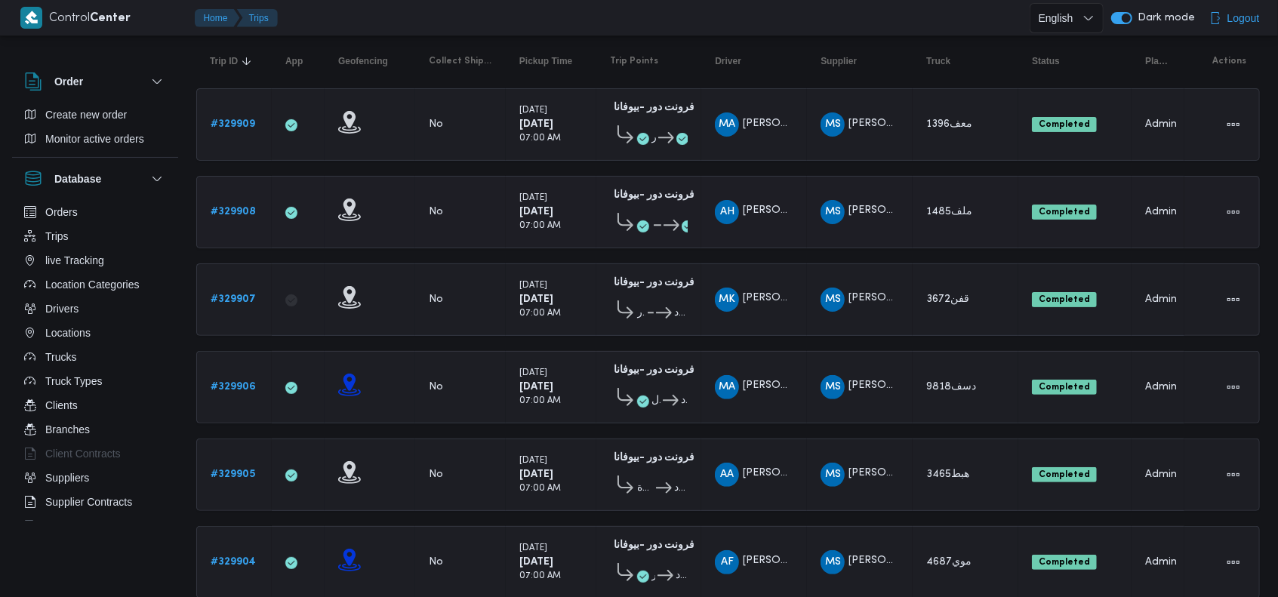
scroll to position [150, 0]
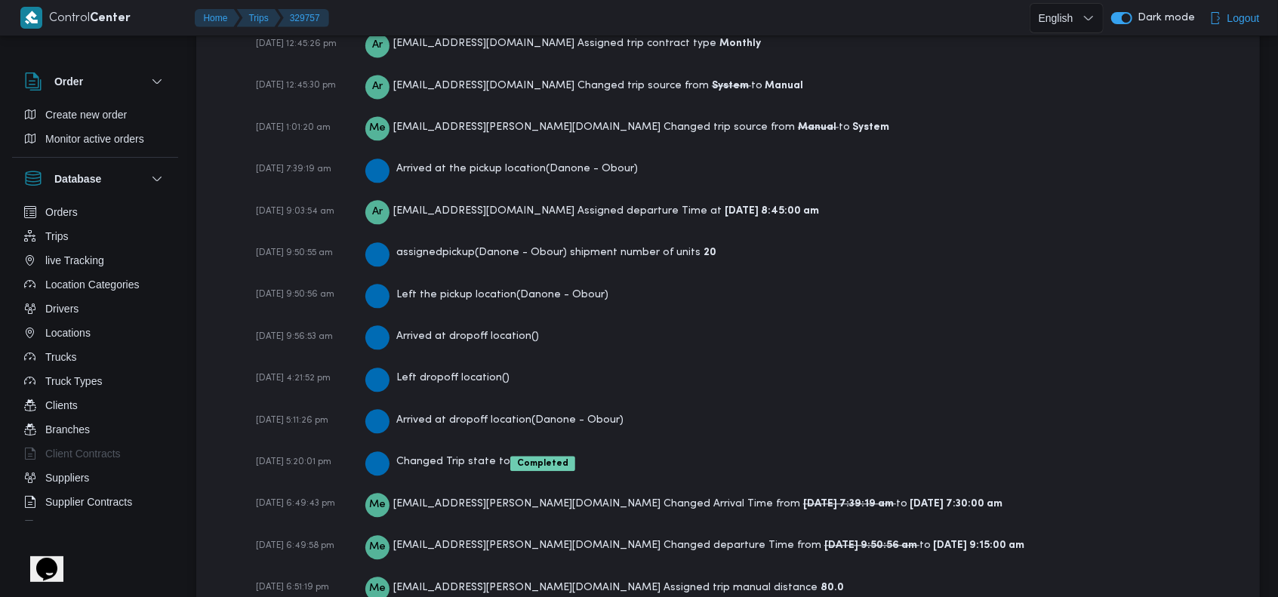
scroll to position [2352, 0]
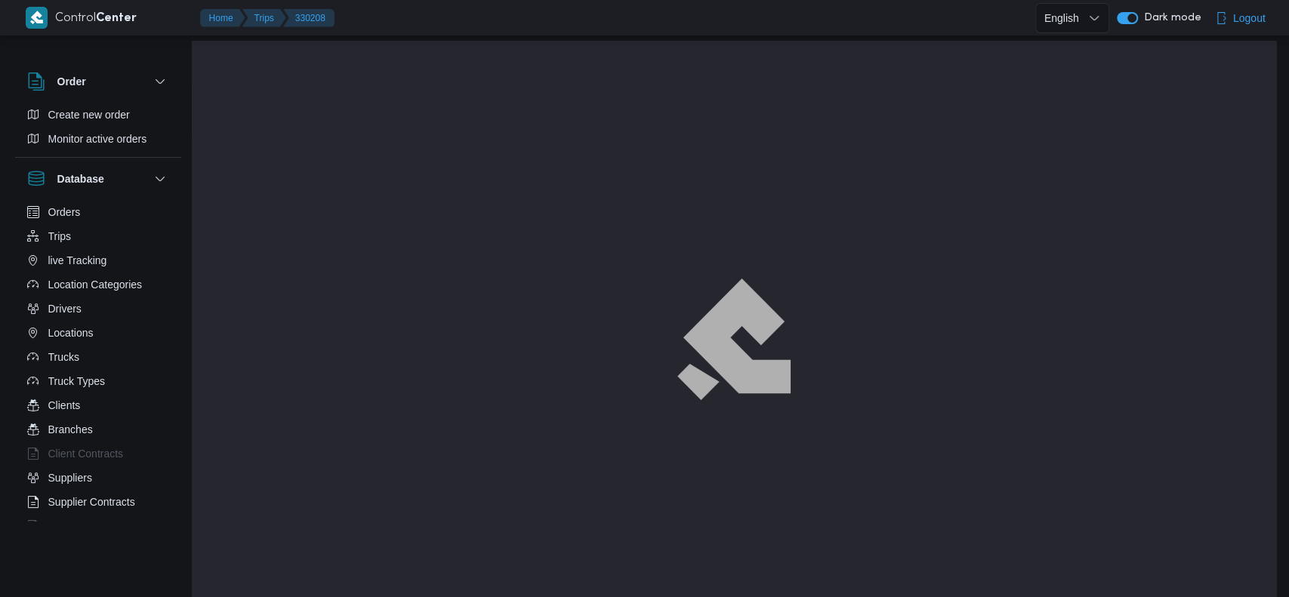
click at [764, 302] on img at bounding box center [733, 339] width 98 height 105
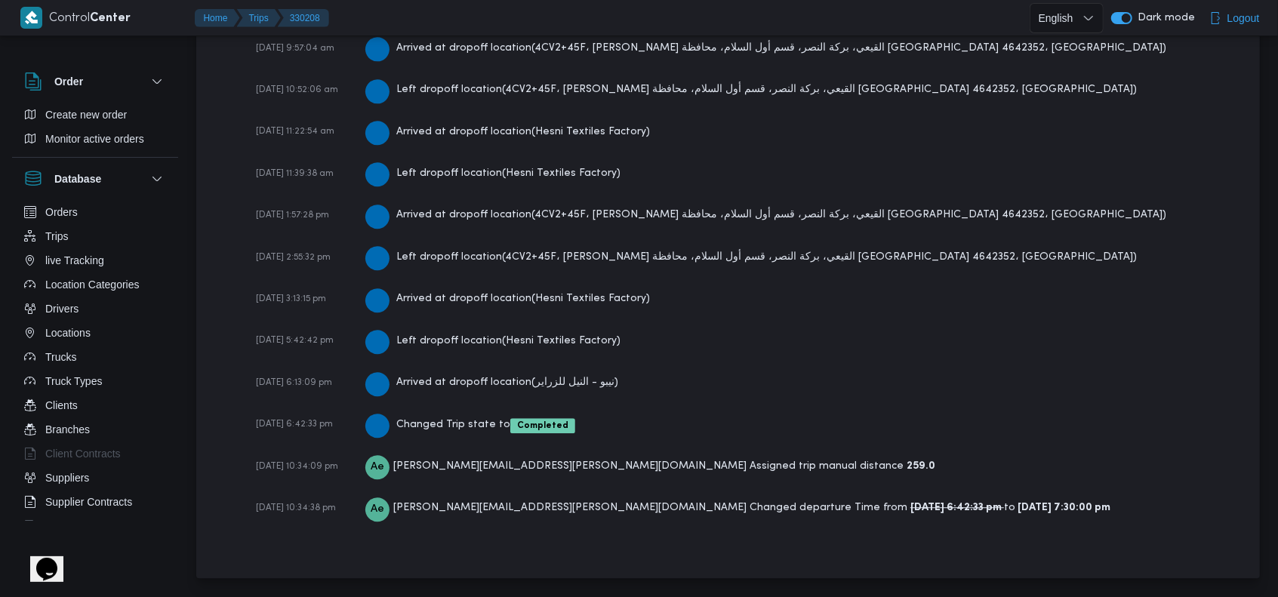
scroll to position [2557, 0]
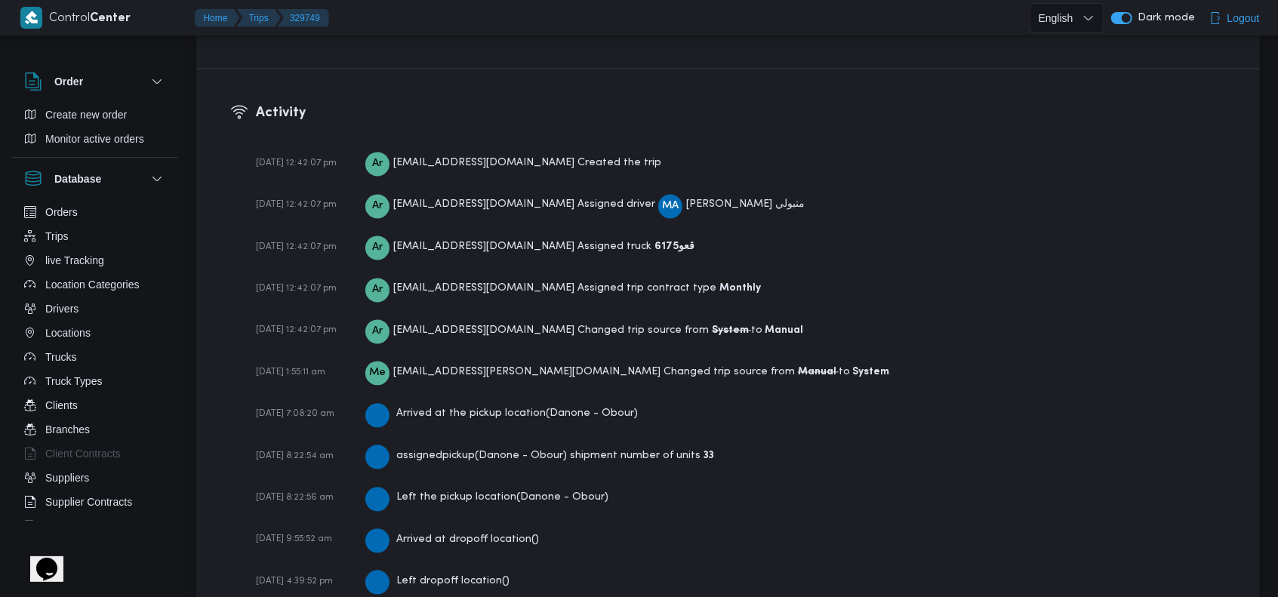
scroll to position [2223, 0]
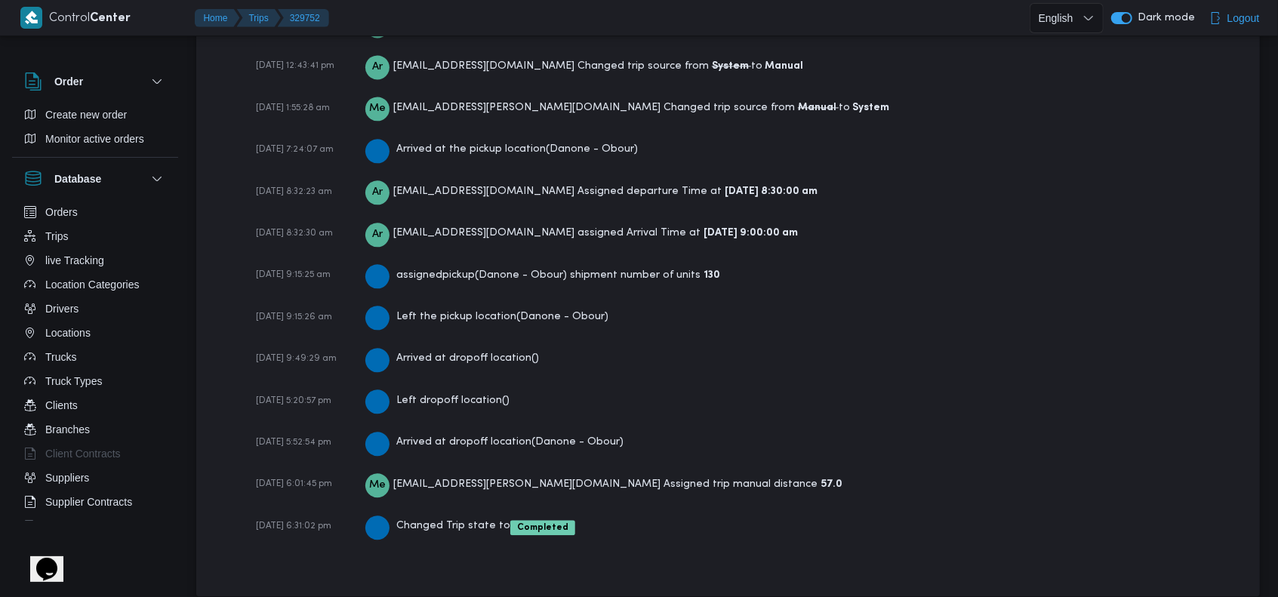
scroll to position [2309, 0]
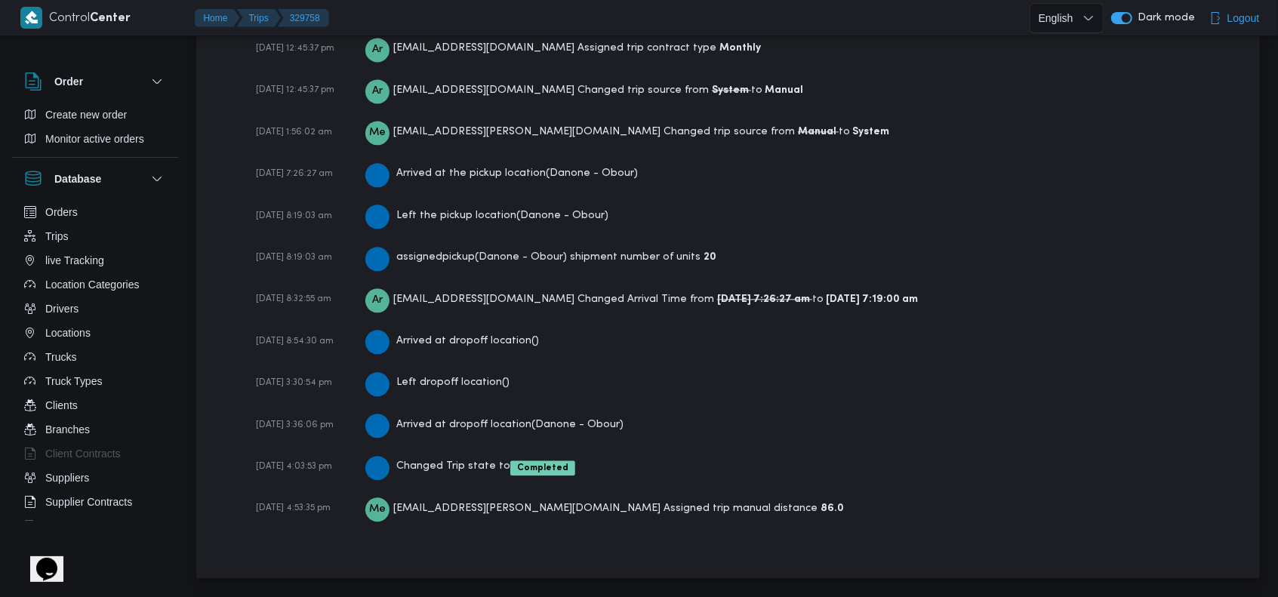
scroll to position [2266, 0]
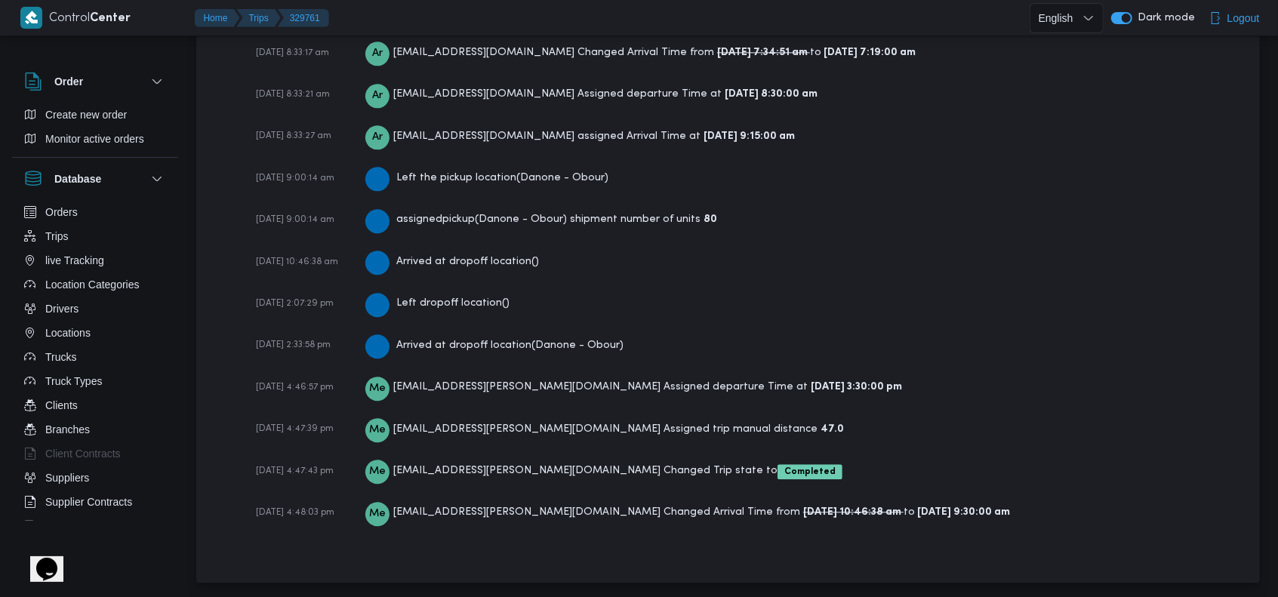
scroll to position [2437, 0]
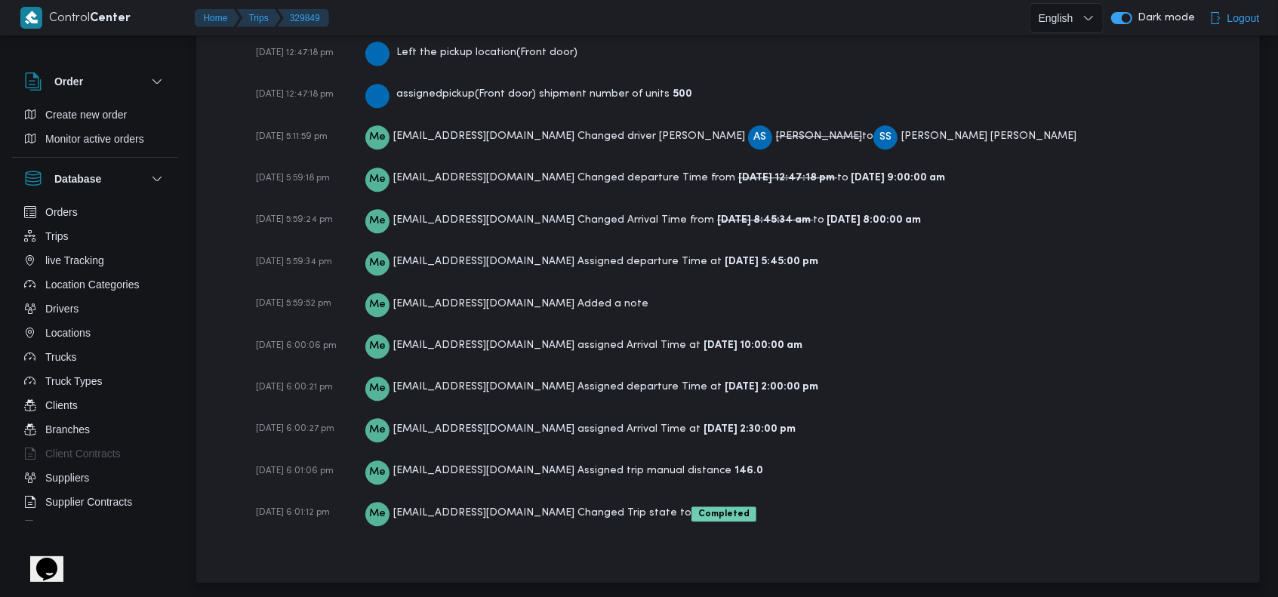
scroll to position [2376, 0]
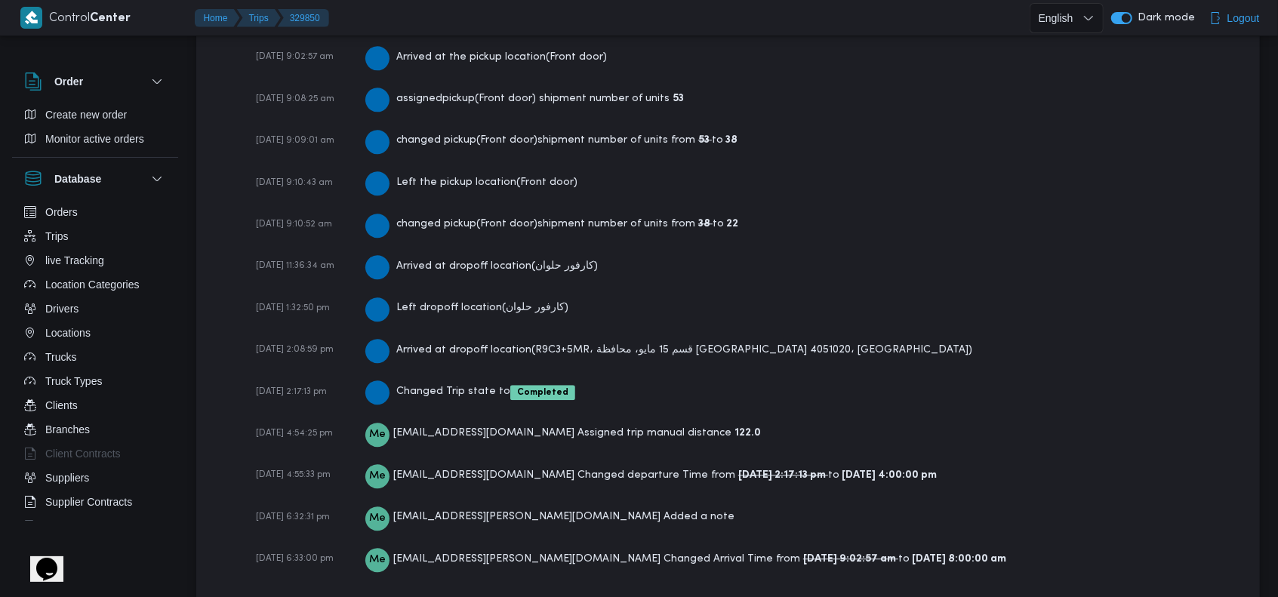
scroll to position [2577, 0]
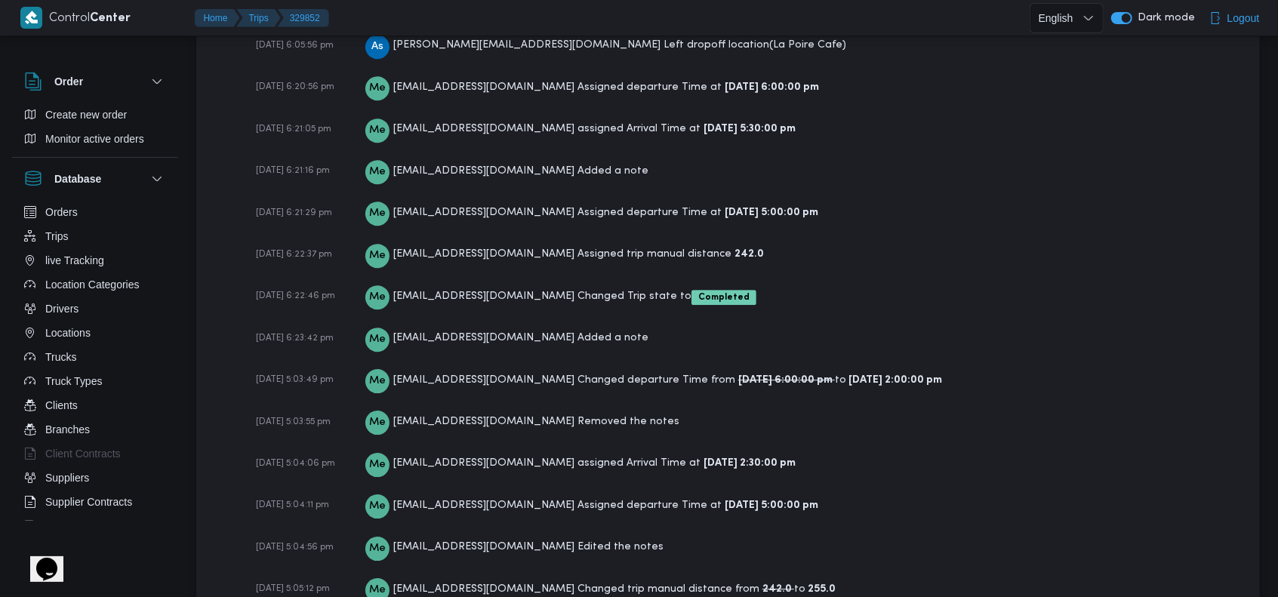
scroll to position [3020, 0]
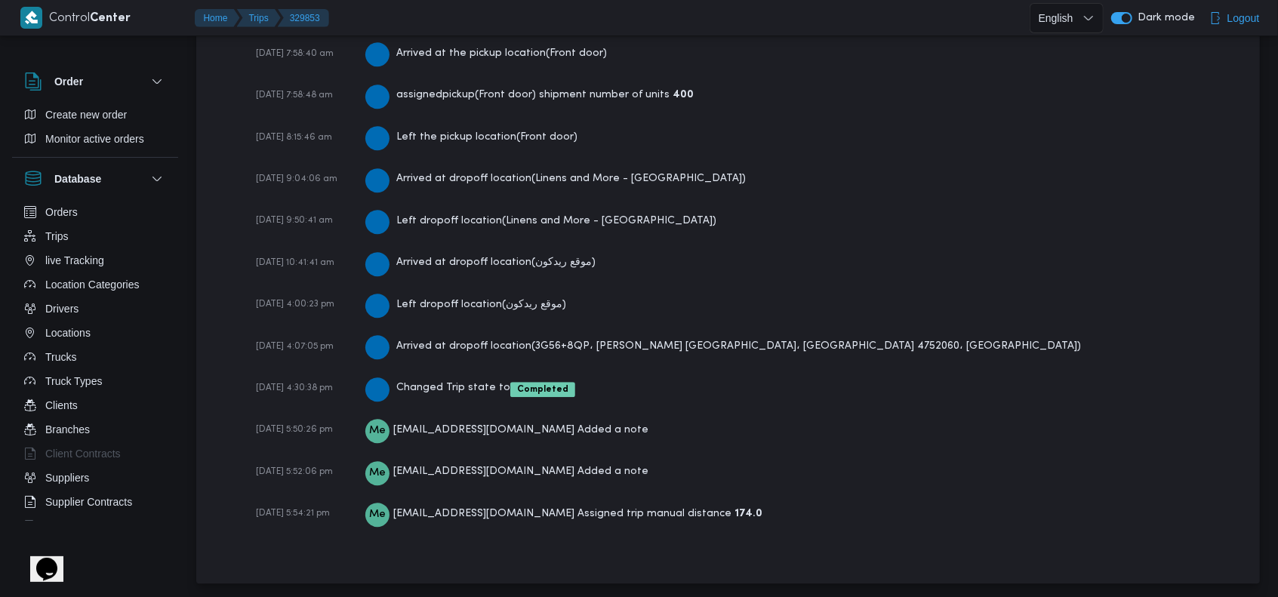
scroll to position [2617, 0]
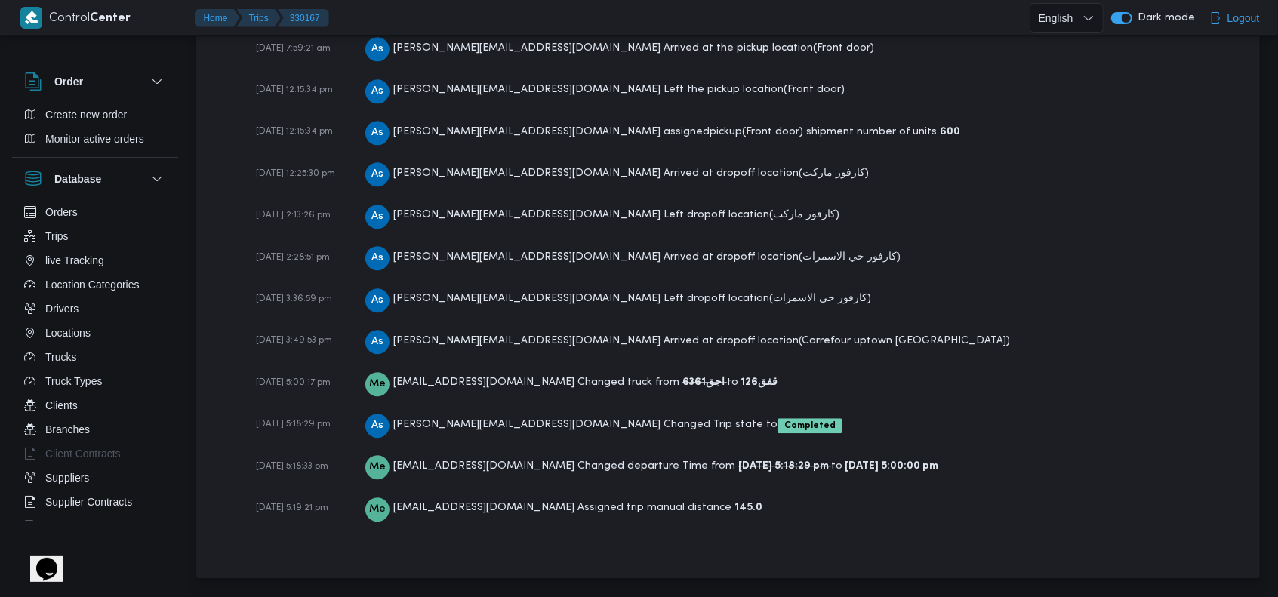
scroll to position [2489, 0]
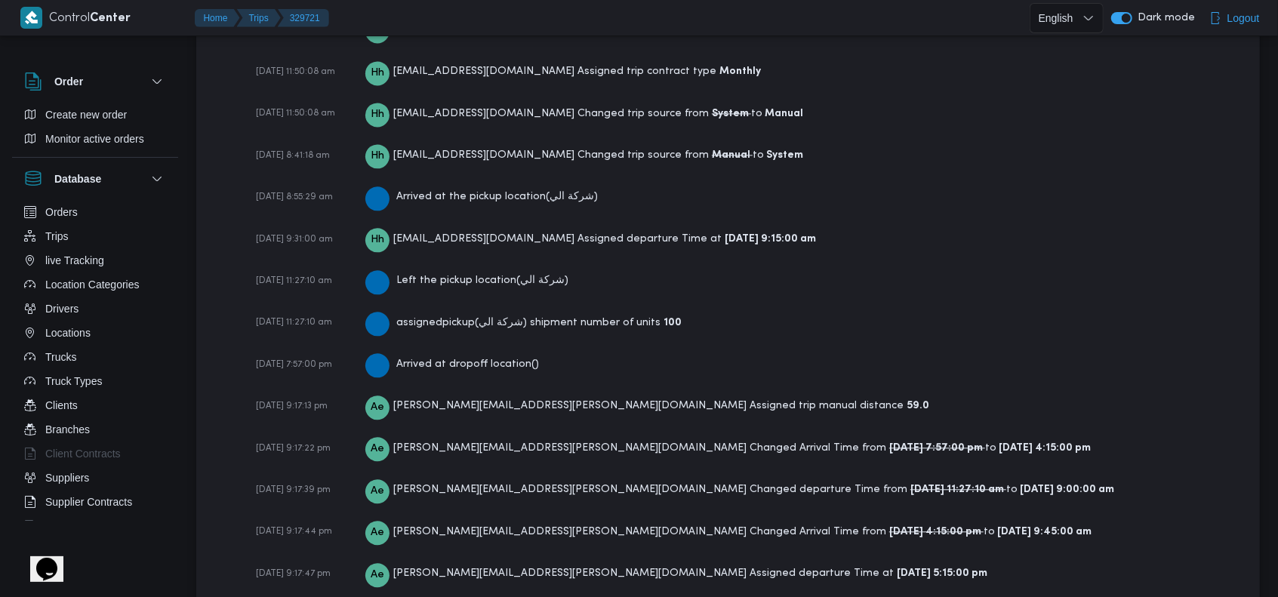
scroll to position [2104, 0]
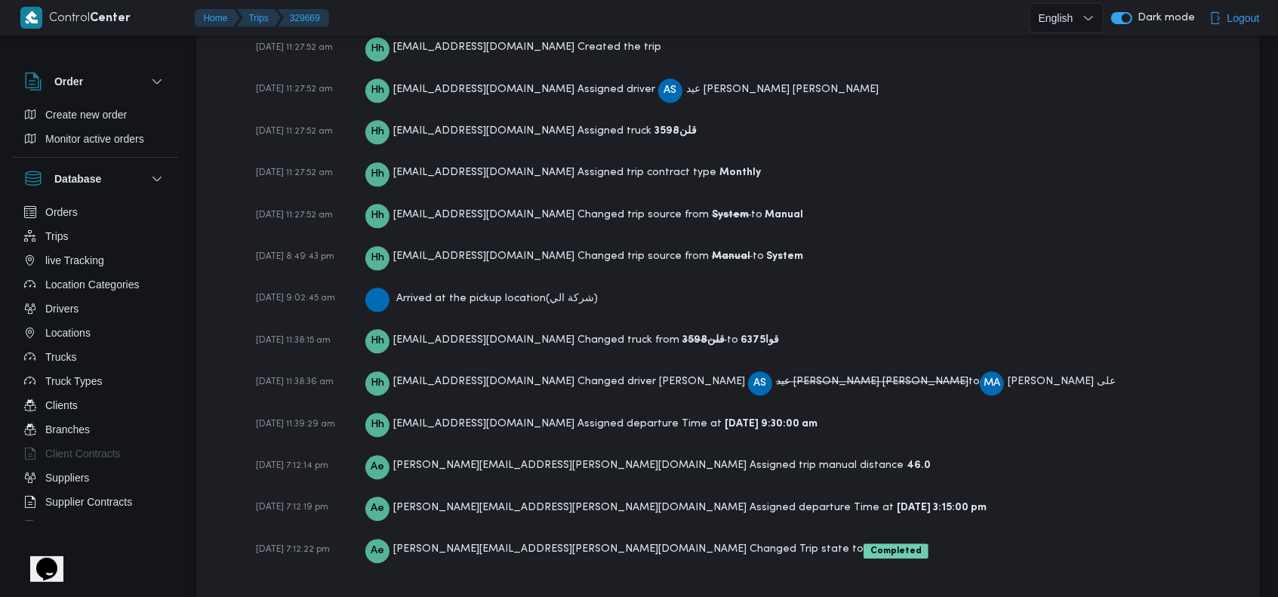
scroll to position [2321, 0]
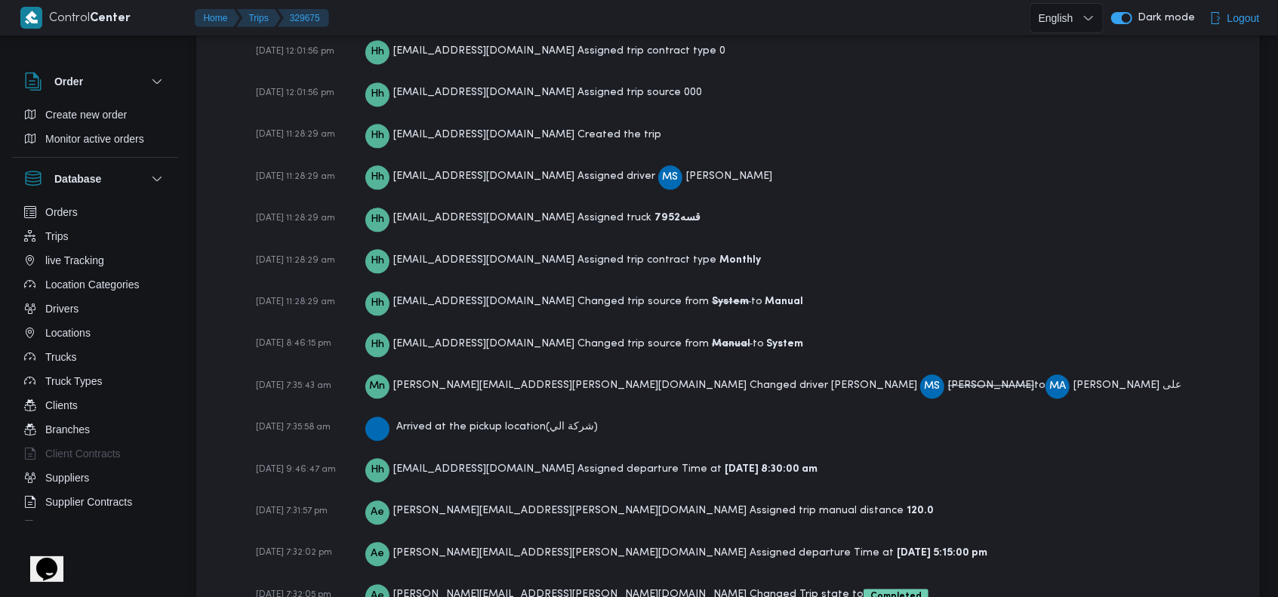
scroll to position [2321, 0]
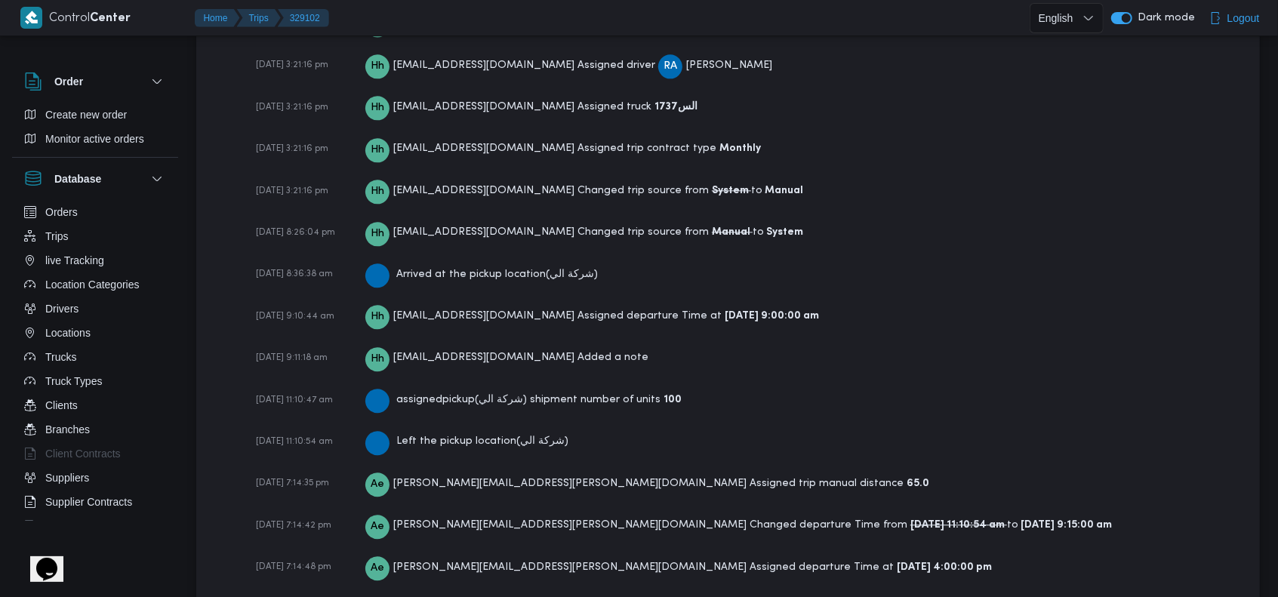
scroll to position [2446, 0]
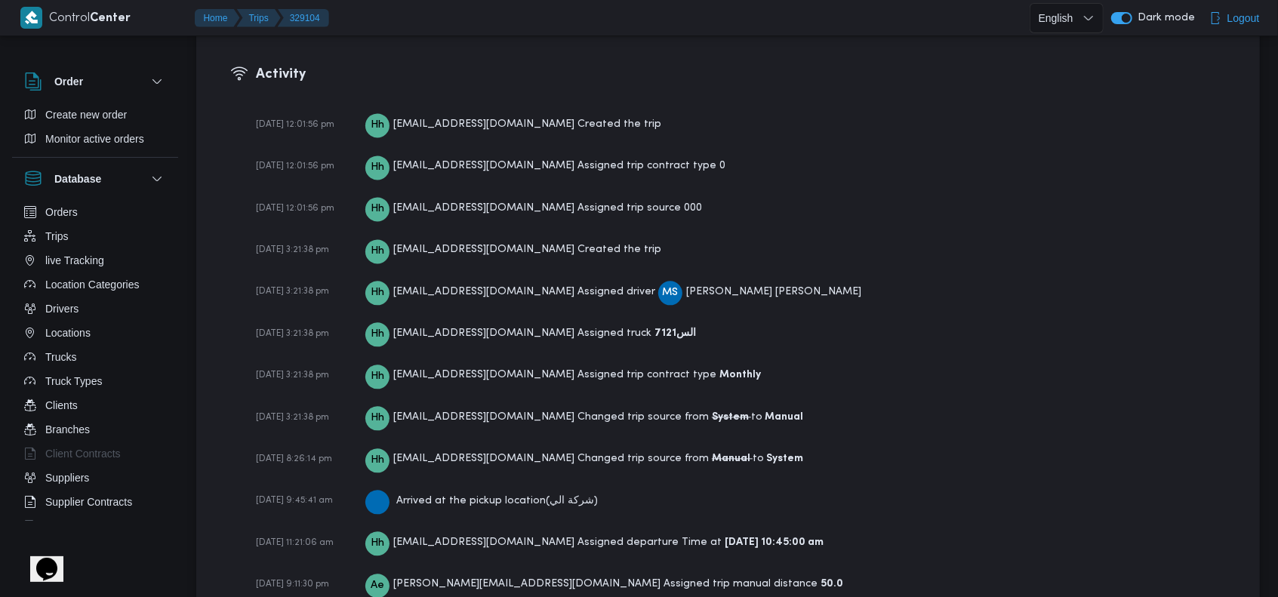
scroll to position [2235, 0]
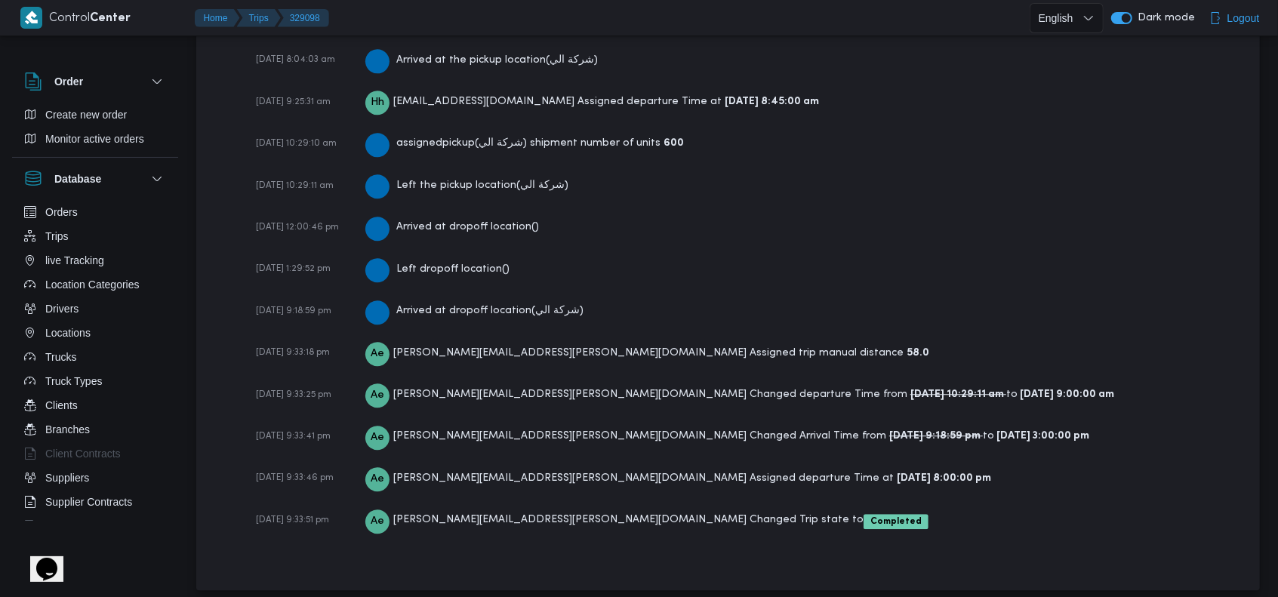
scroll to position [2535, 0]
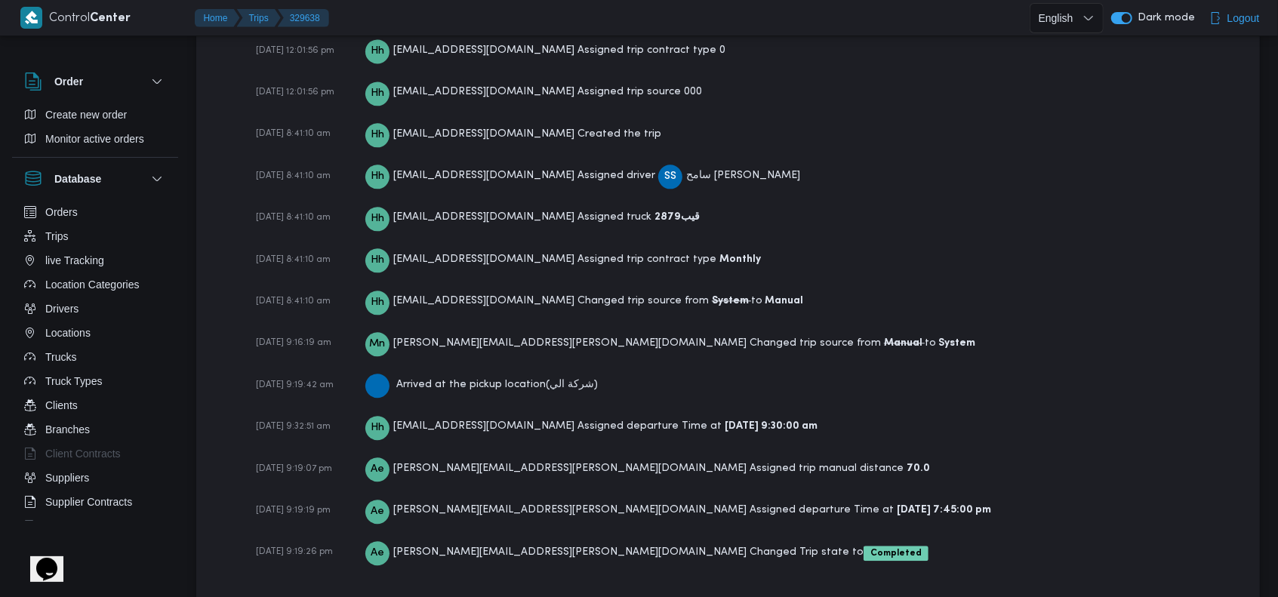
scroll to position [2318, 0]
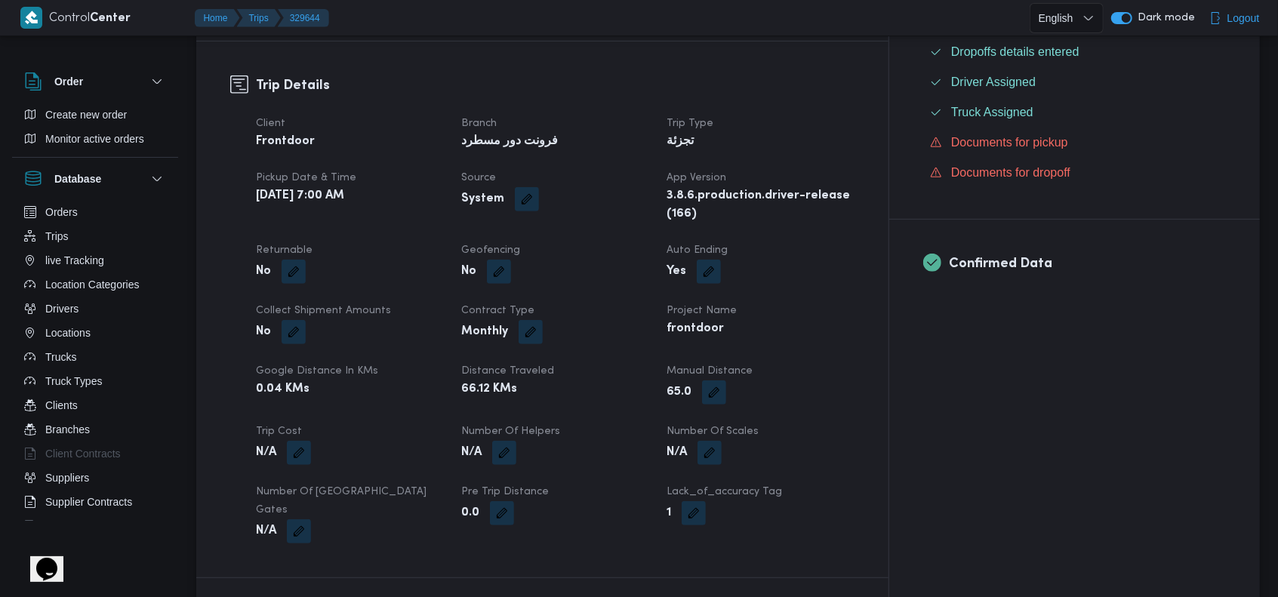
scroll to position [202, 0]
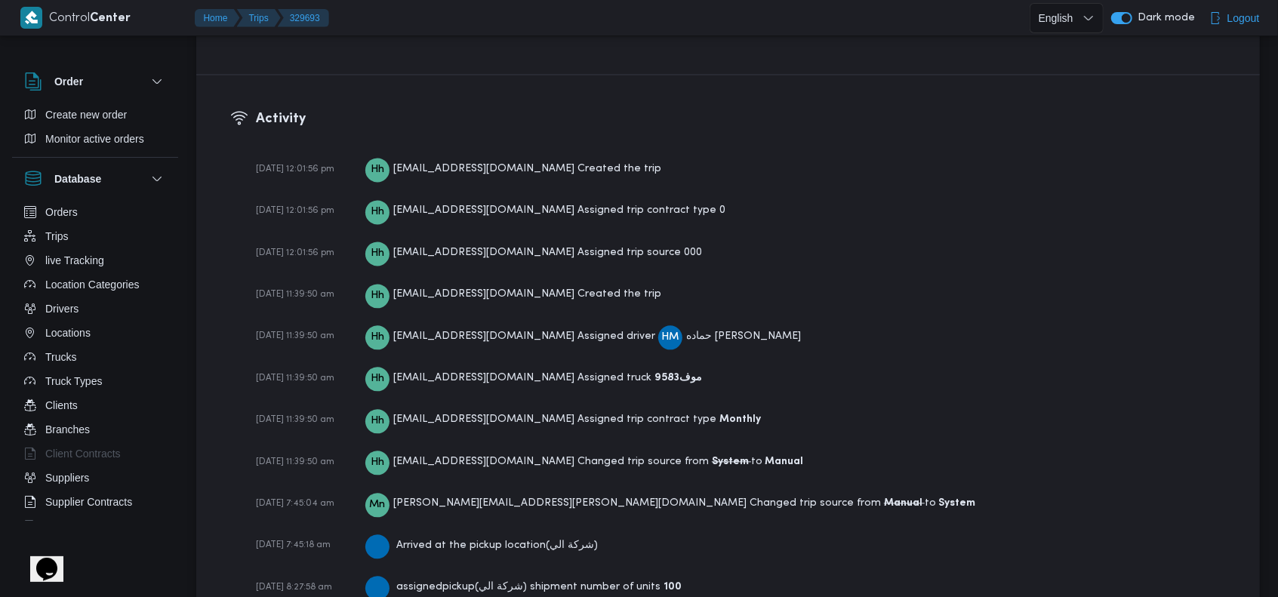
scroll to position [2489, 0]
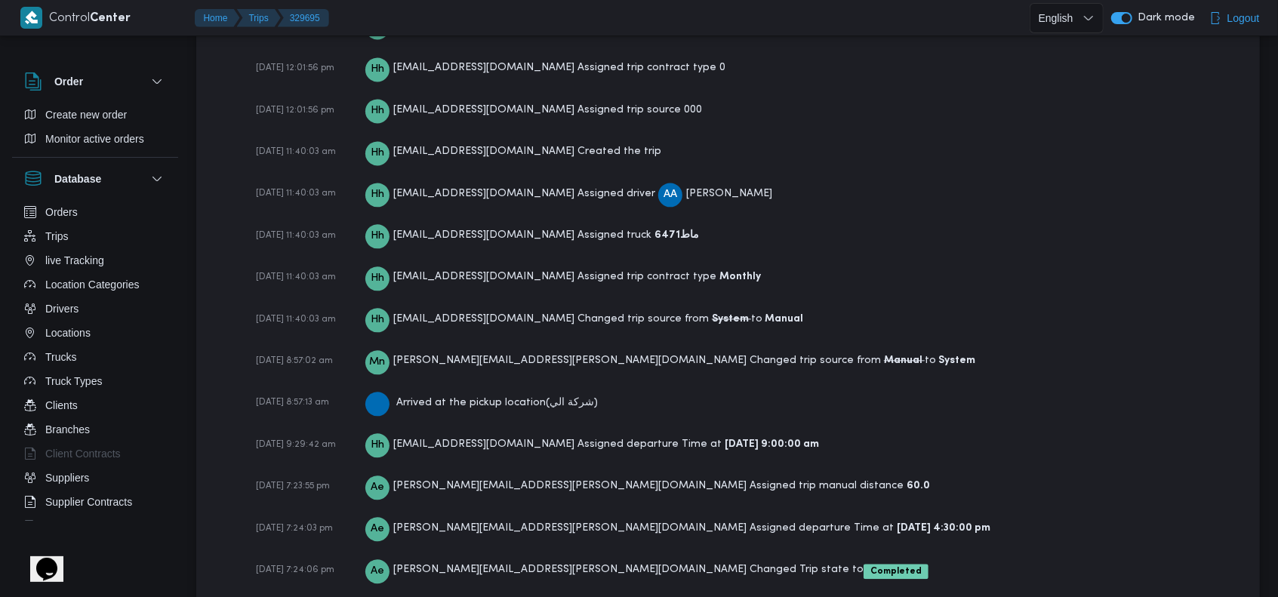
scroll to position [2235, 0]
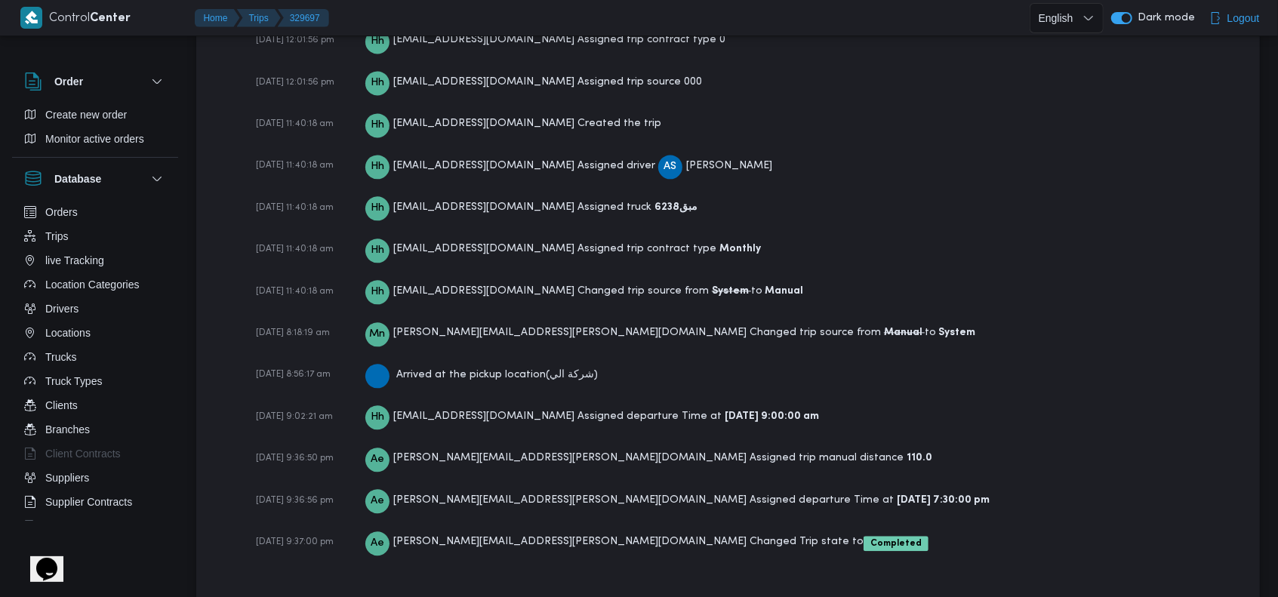
scroll to position [2235, 0]
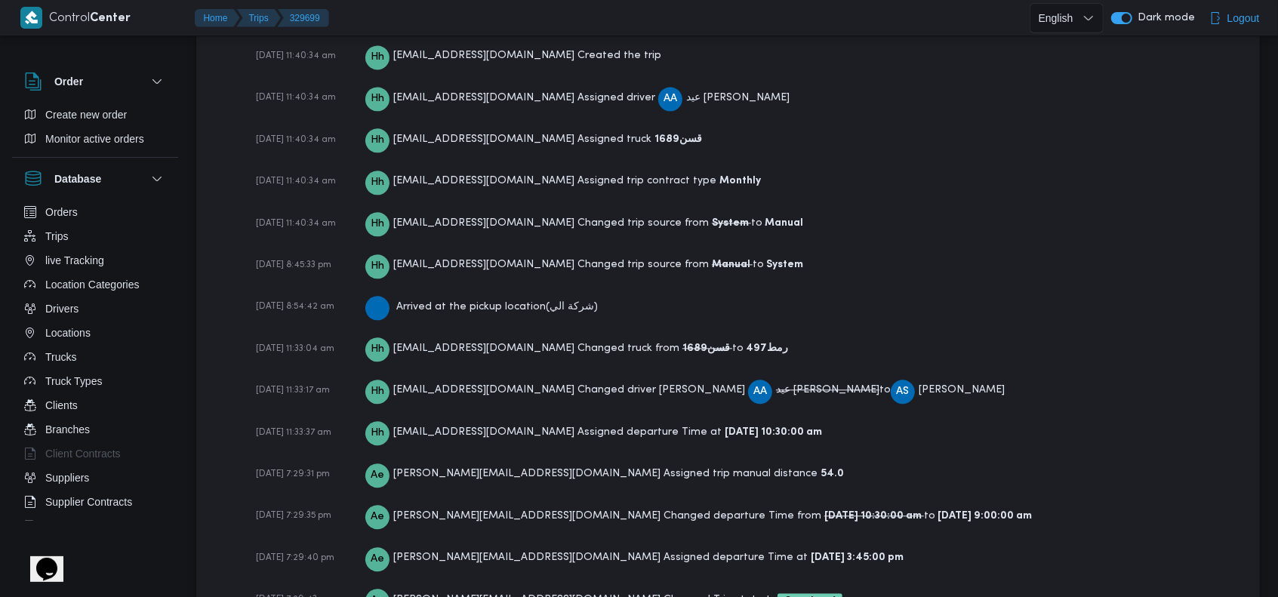
scroll to position [2364, 0]
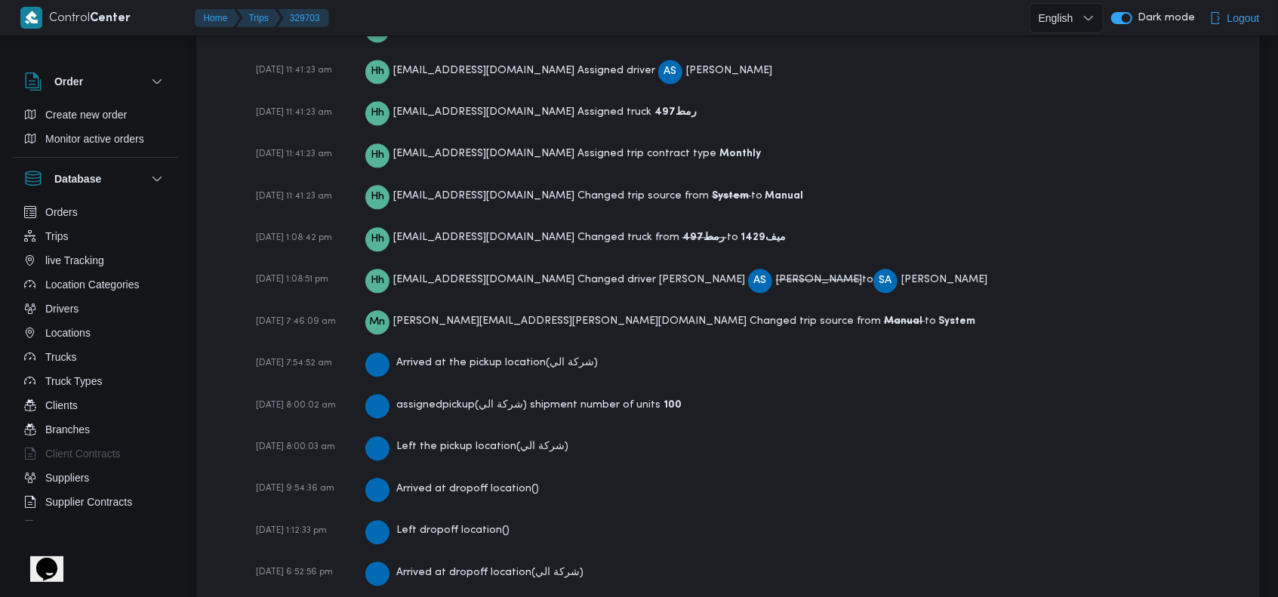
scroll to position [2535, 0]
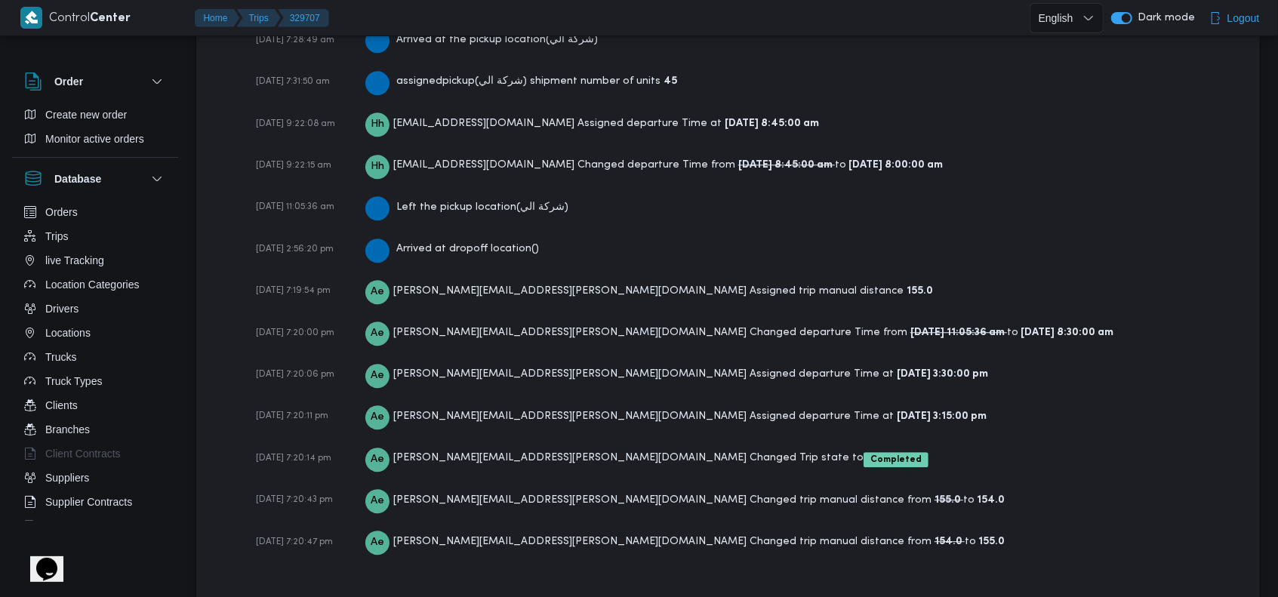
scroll to position [2519, 0]
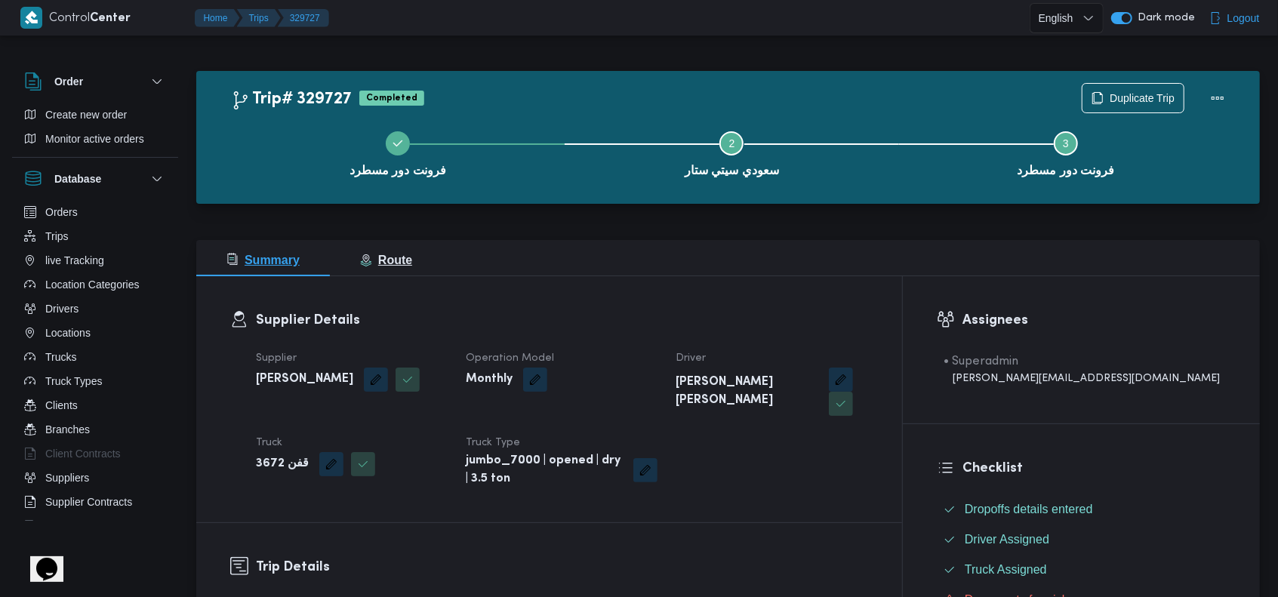
click at [397, 263] on span "Route" at bounding box center [386, 260] width 52 height 13
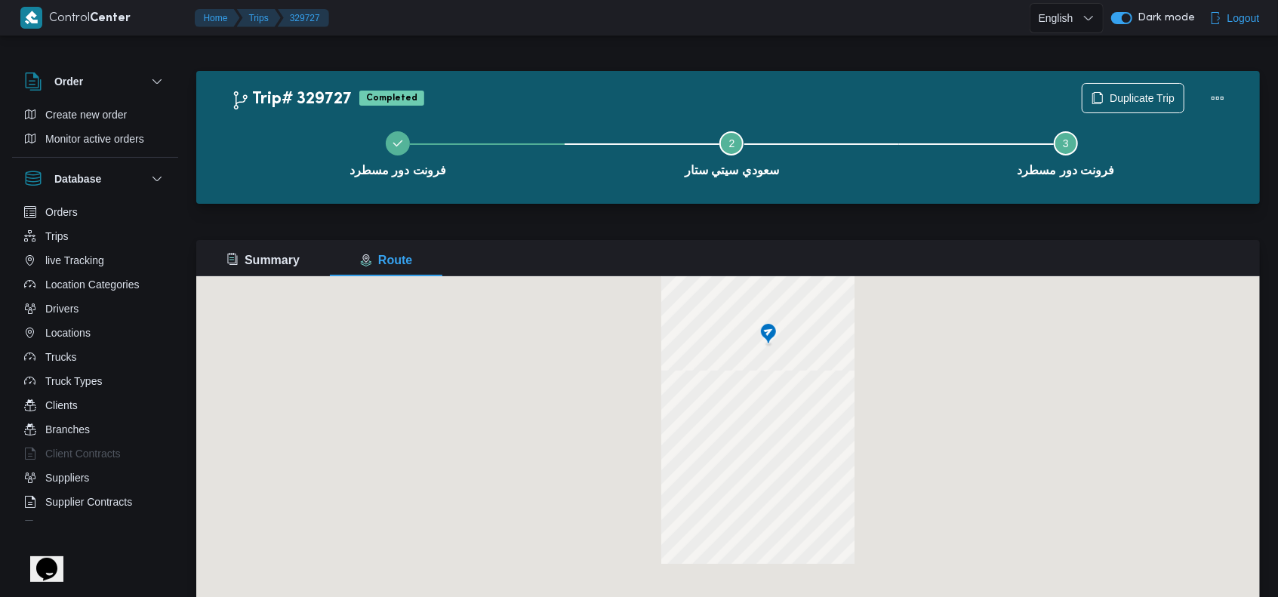
drag, startPoint x: 707, startPoint y: 339, endPoint x: 728, endPoint y: 392, distance: 56.6
click at [728, 392] on div "للتنقّل، يُرجى الضغط على مفاتيح الأسهم." at bounding box center [728, 464] width 1064 height 377
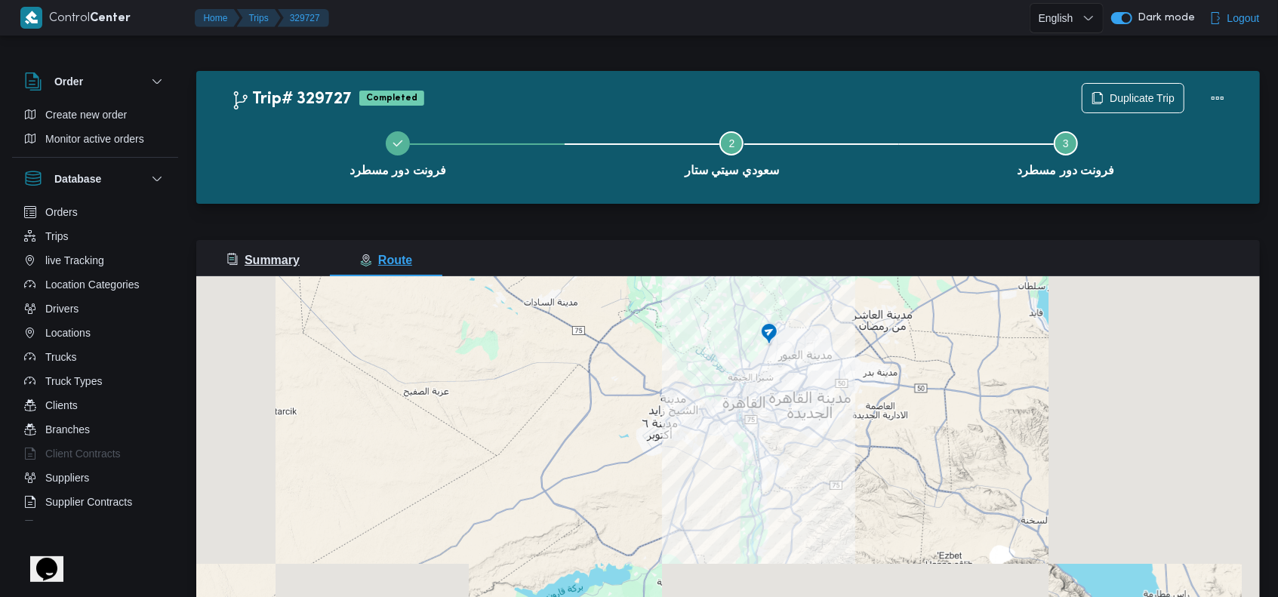
click at [266, 266] on span "Summary" at bounding box center [262, 260] width 73 height 13
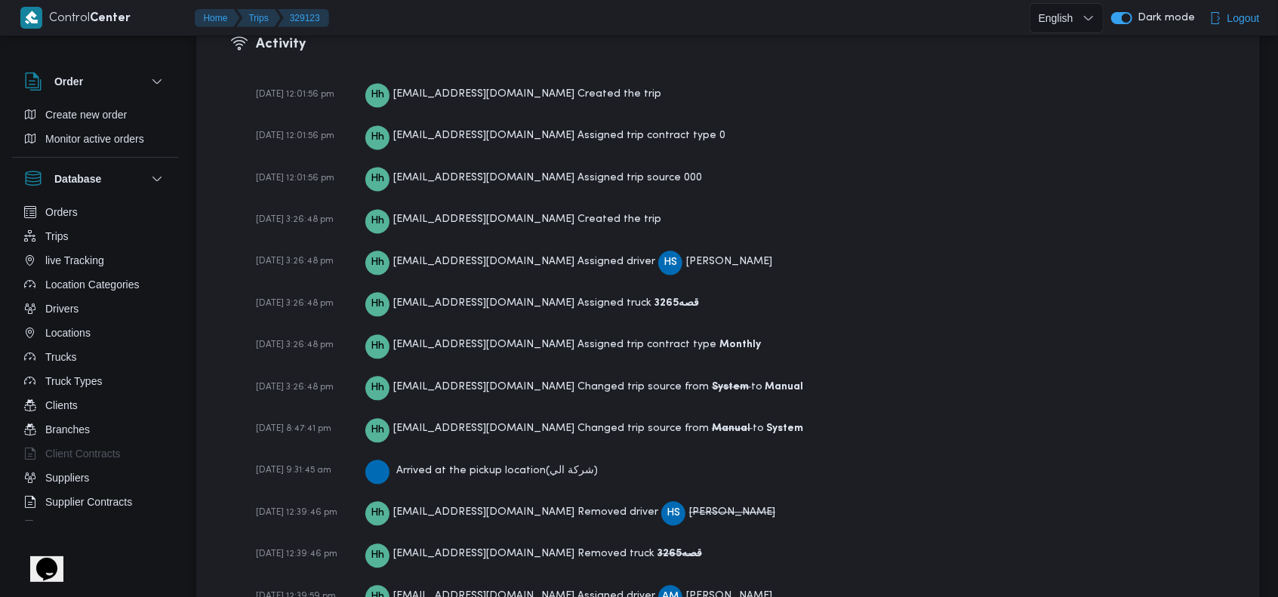
scroll to position [1888, 0]
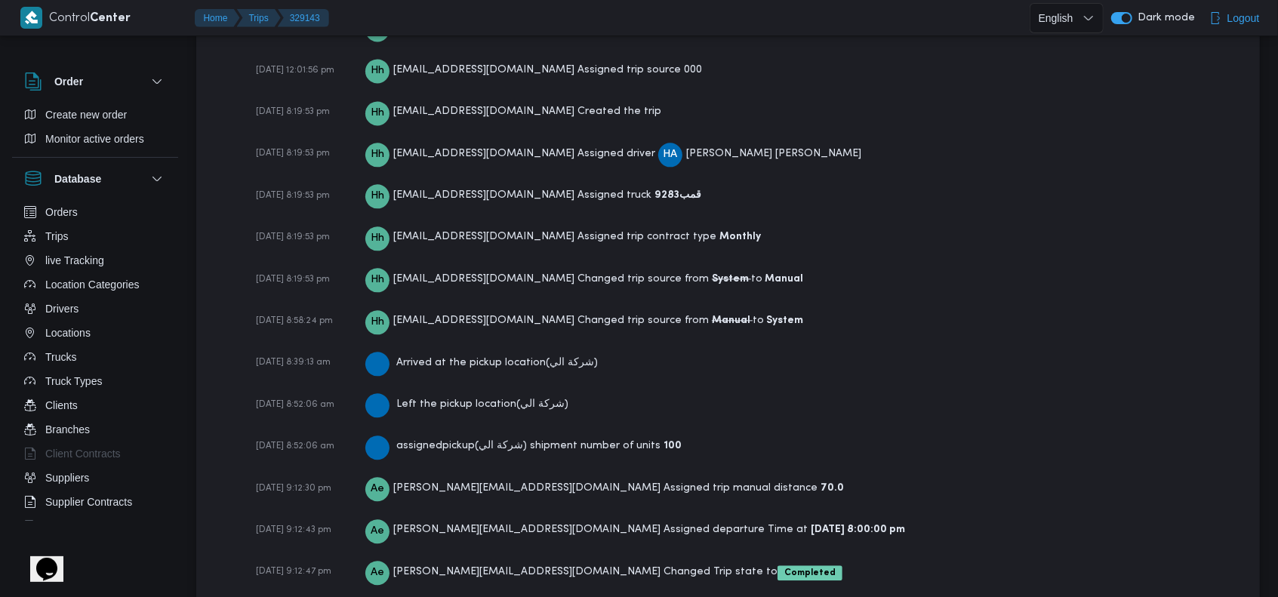
scroll to position [2278, 0]
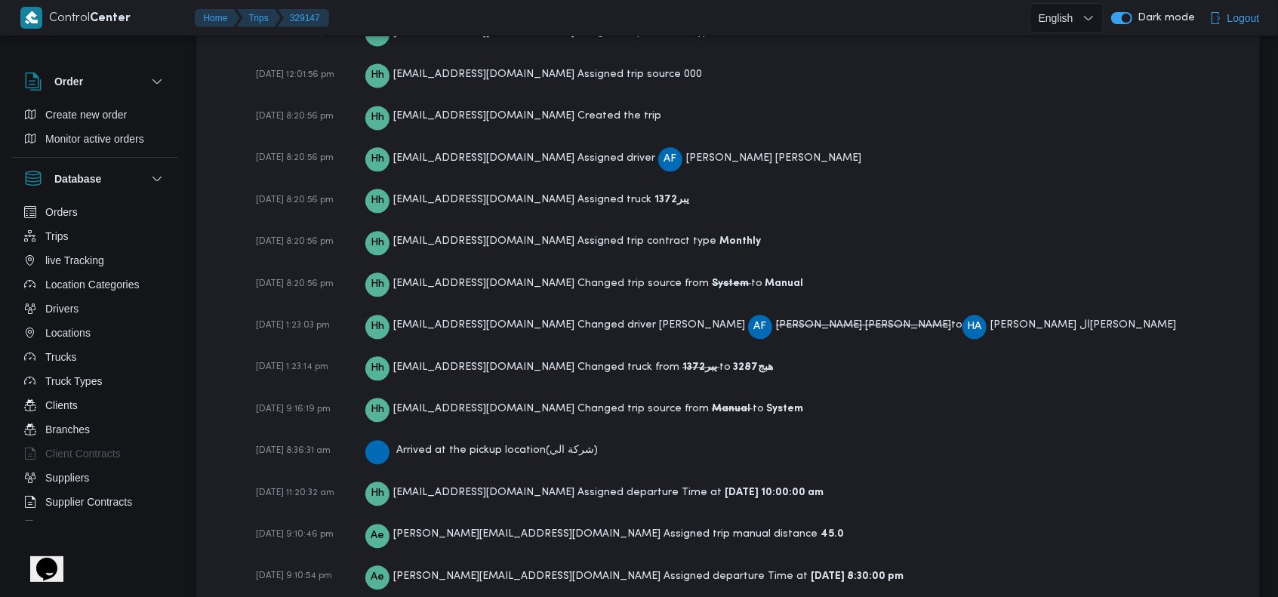
scroll to position [2220, 0]
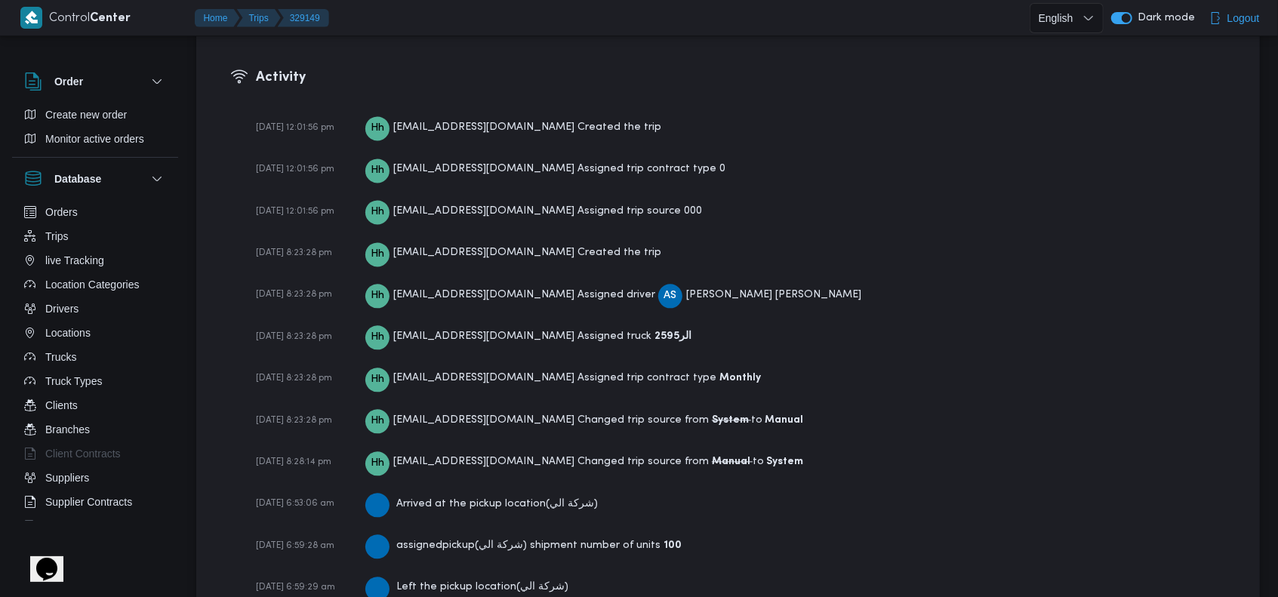
scroll to position [2364, 0]
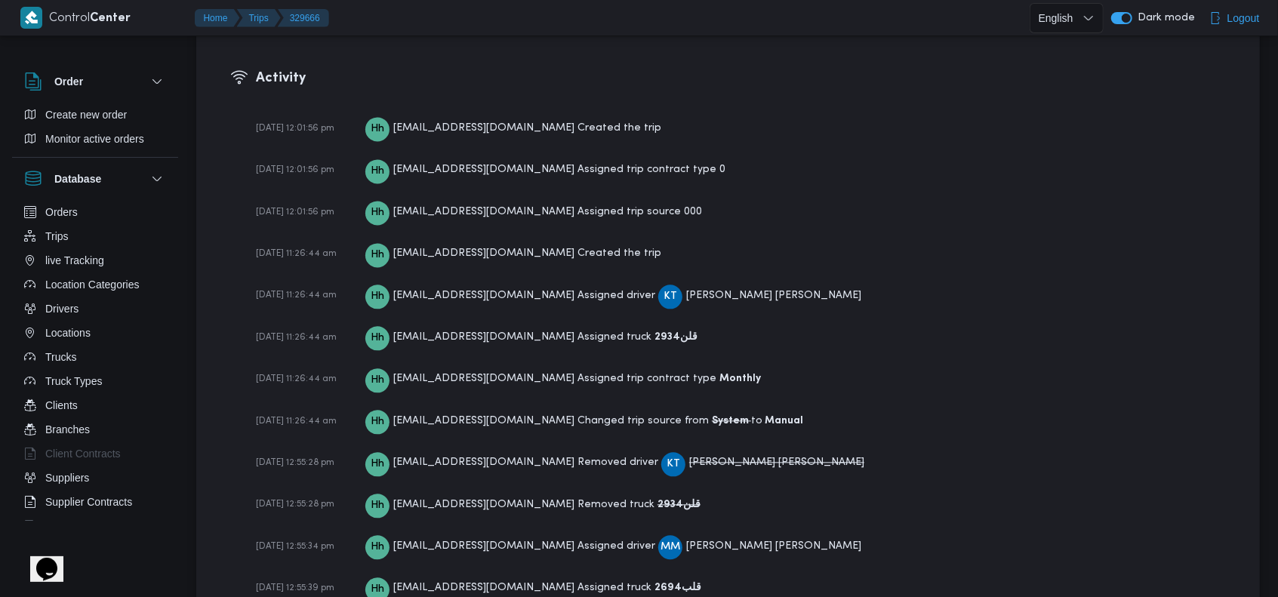
scroll to position [2706, 0]
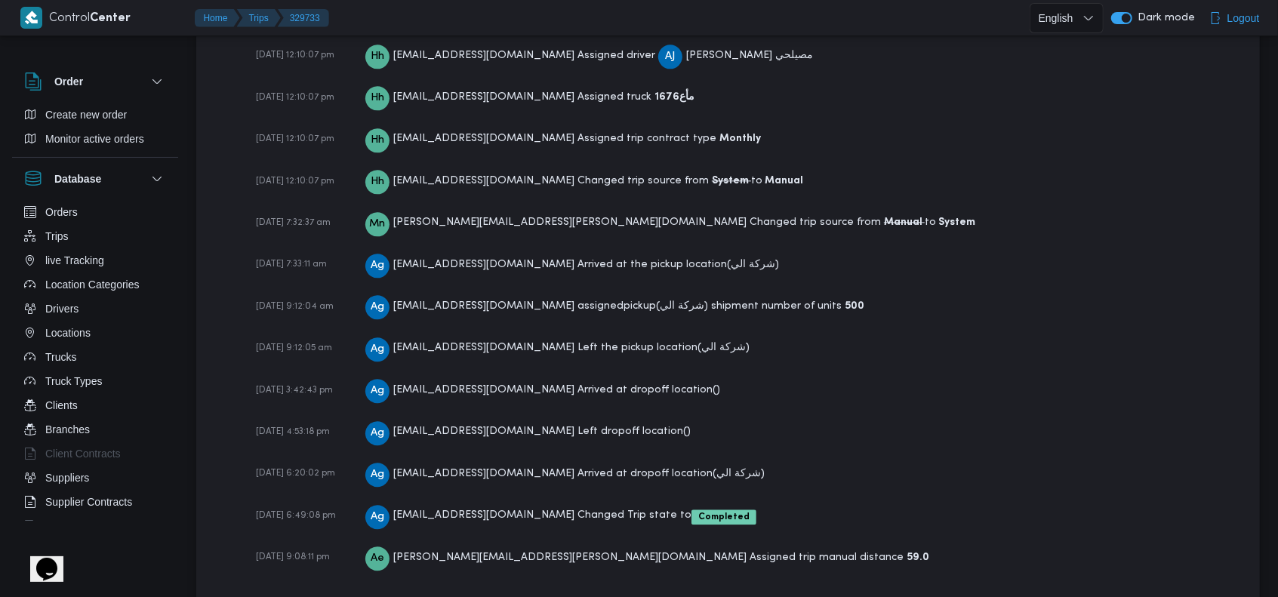
scroll to position [2364, 0]
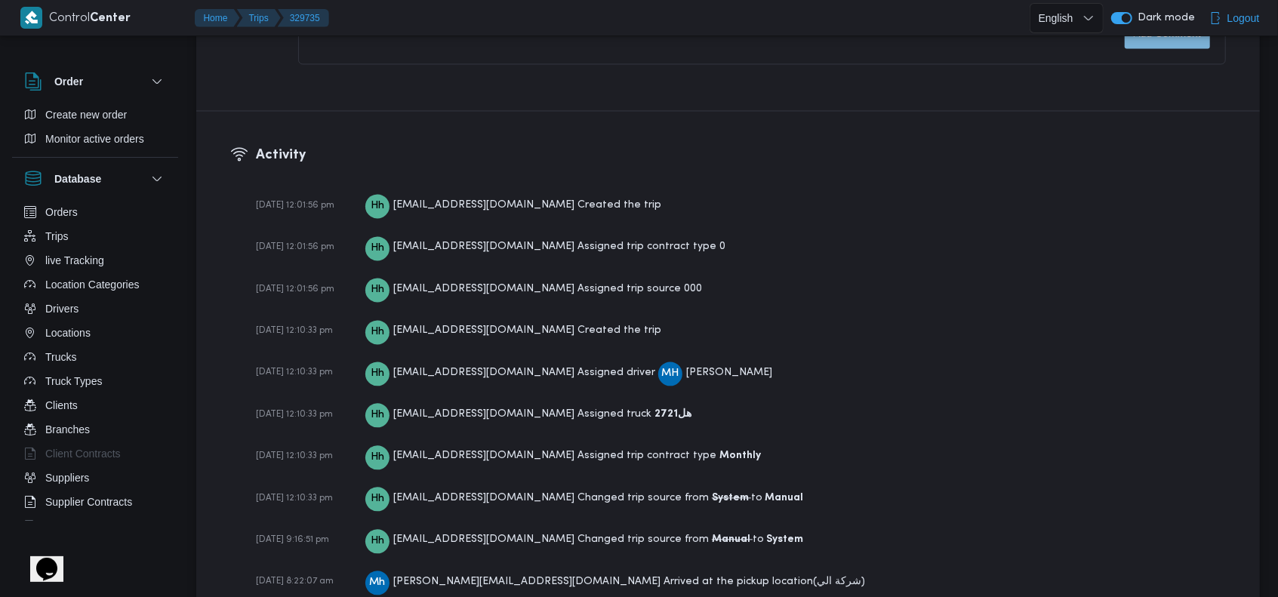
scroll to position [2278, 0]
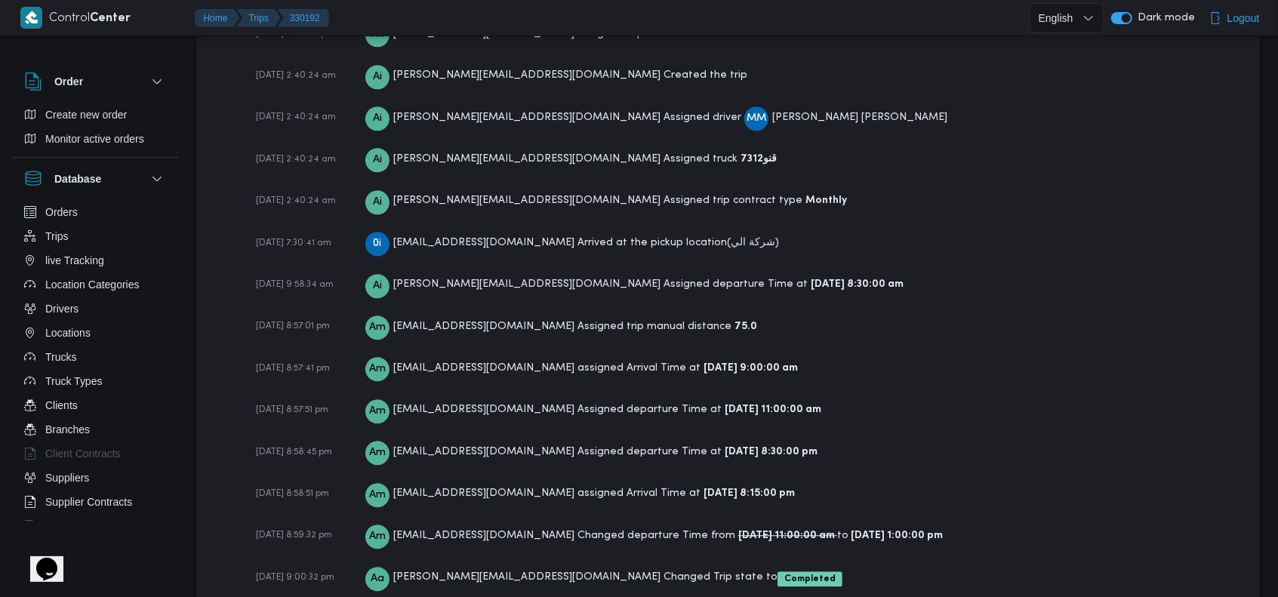
scroll to position [2401, 0]
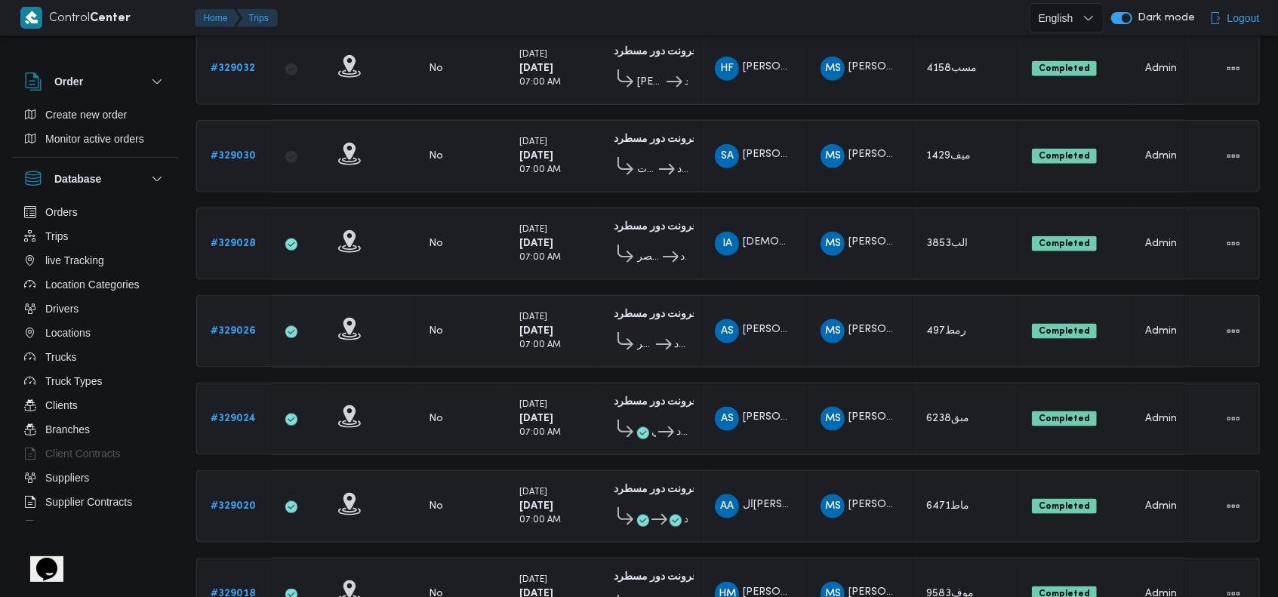
scroll to position [1217, 0]
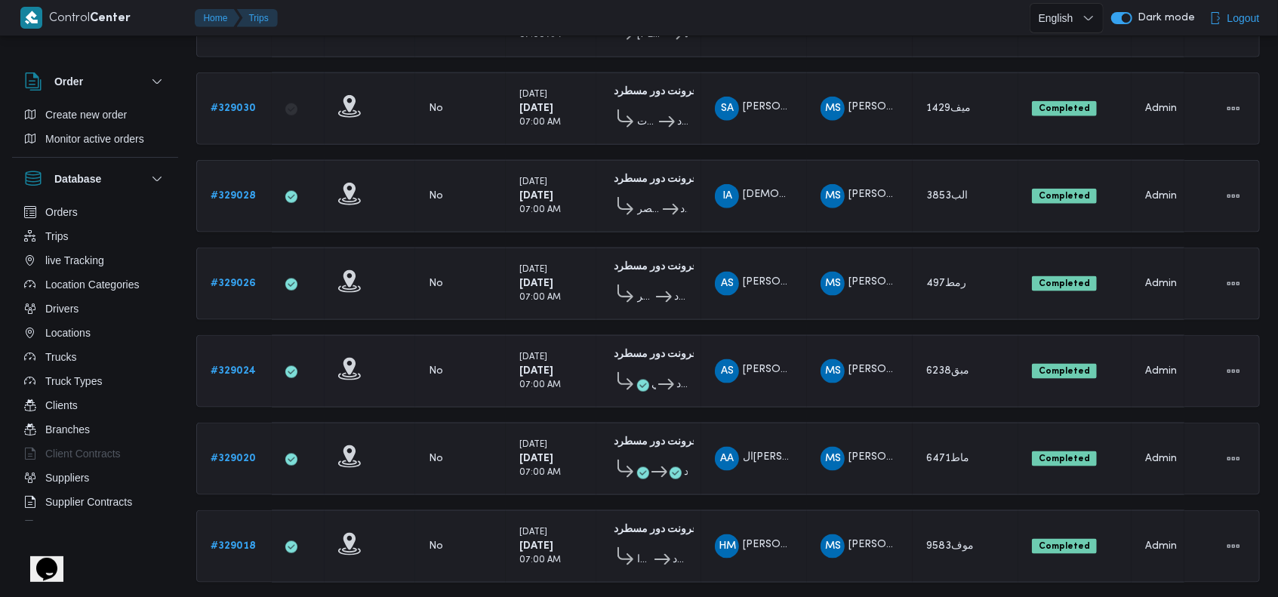
click at [245, 366] on b "# 329024" at bounding box center [233, 371] width 45 height 10
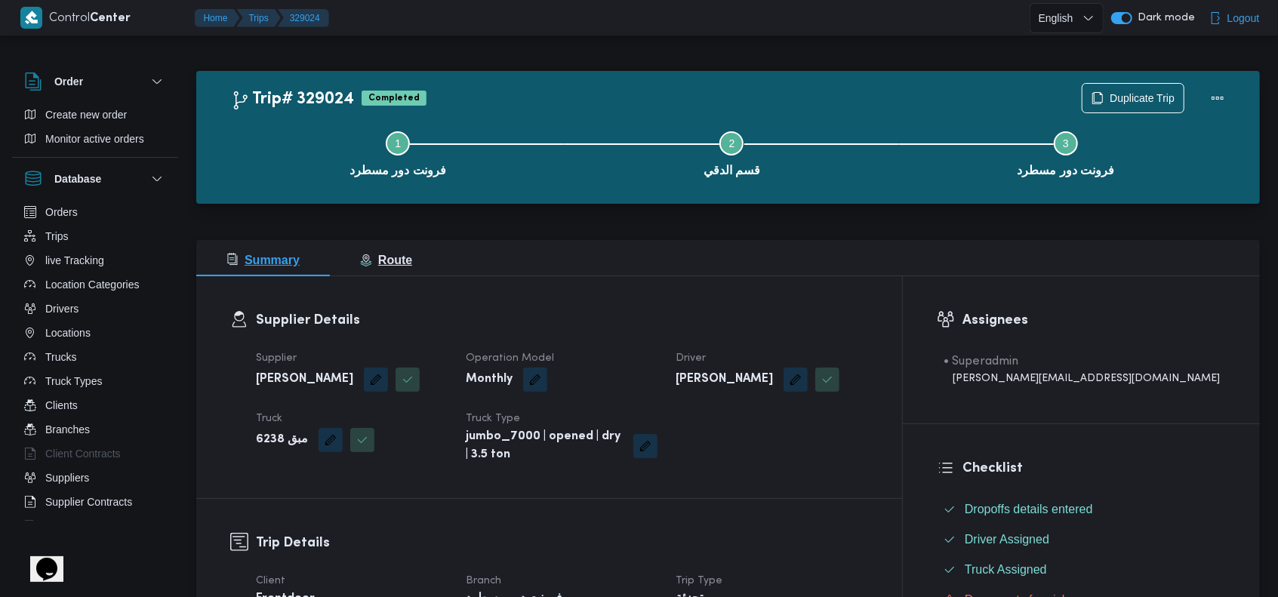
click at [408, 266] on span "Route" at bounding box center [386, 260] width 52 height 13
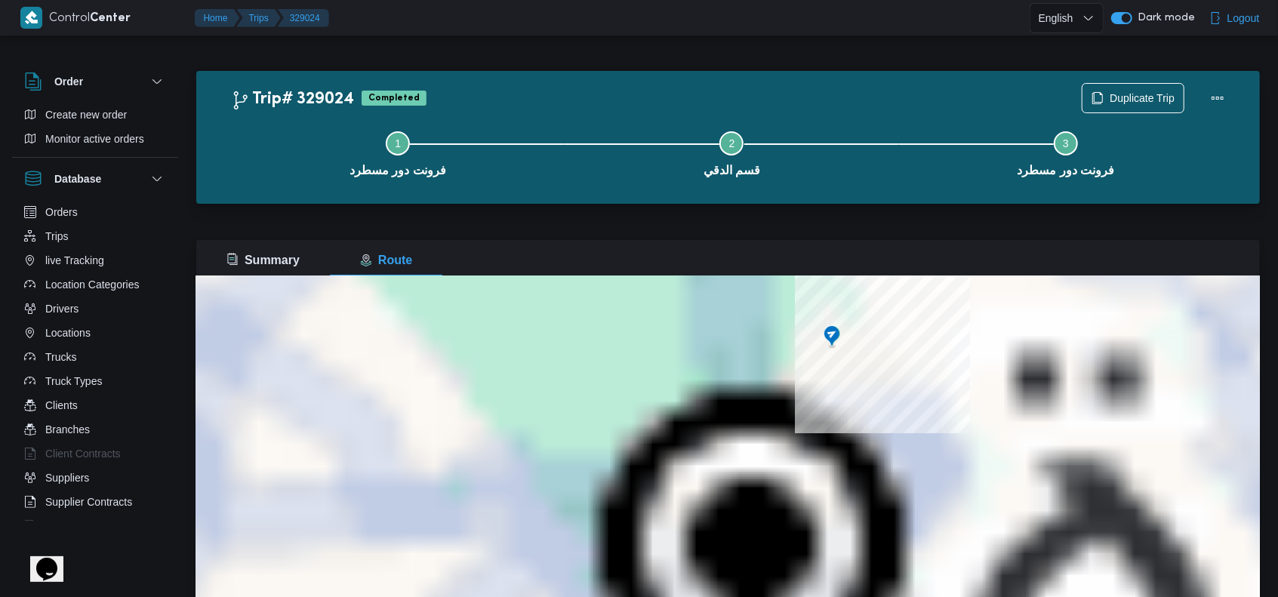
drag, startPoint x: 858, startPoint y: 451, endPoint x: 796, endPoint y: 568, distance: 133.0
click at [815, 596] on html "Control Center Home Trips 329024 English عربي Dark mode Logout Order Create new…" at bounding box center [639, 298] width 1278 height 597
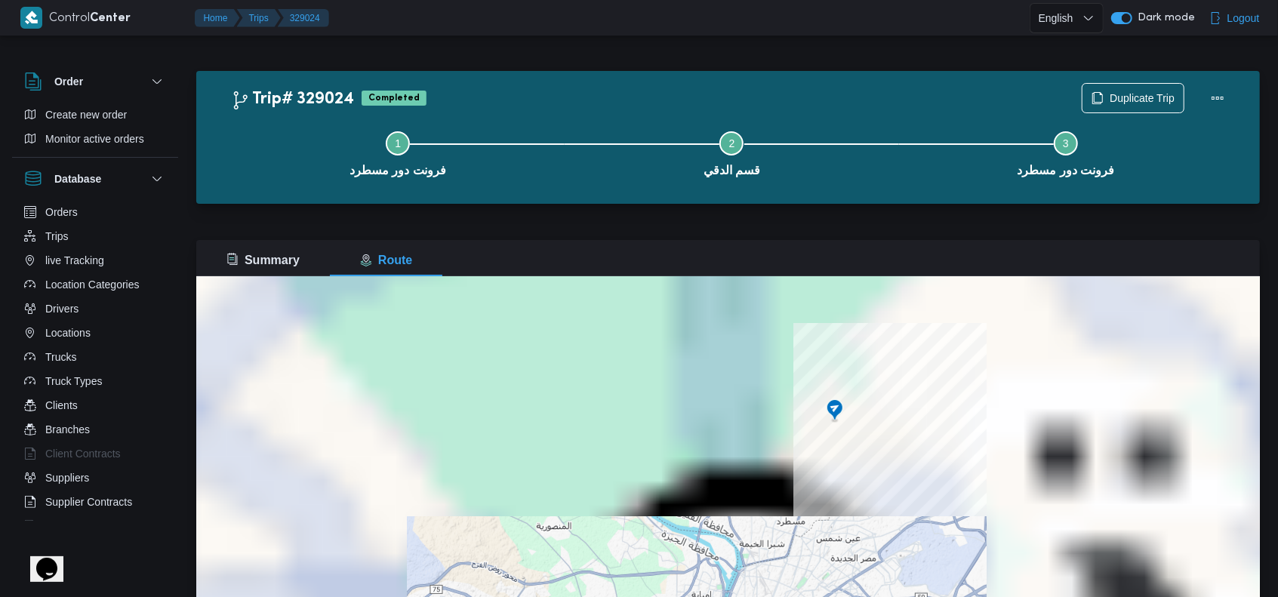
drag, startPoint x: 882, startPoint y: 365, endPoint x: 874, endPoint y: 457, distance: 93.2
click at [874, 457] on div "للتنقّل، يُرجى الضغط على مفاتيح الأسهم." at bounding box center [728, 464] width 1064 height 377
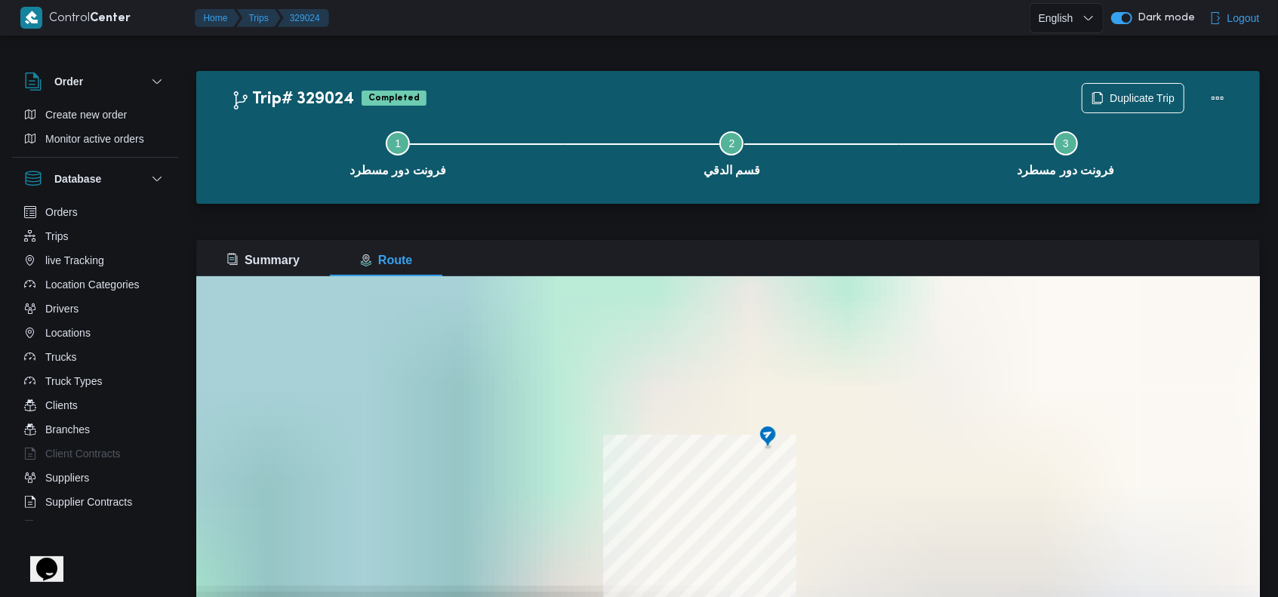
drag, startPoint x: 812, startPoint y: 435, endPoint x: 829, endPoint y: 528, distance: 94.3
click at [827, 528] on div "للتنقّل، يُرجى الضغط على مفاتيح الأسهم." at bounding box center [728, 464] width 1064 height 377
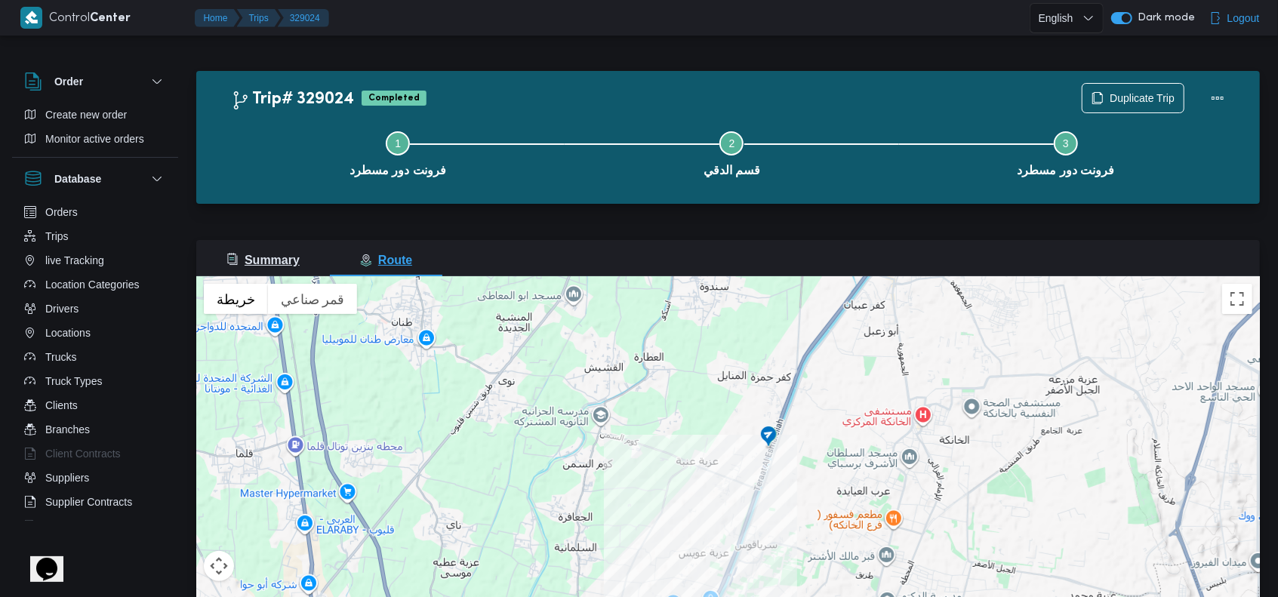
click at [263, 274] on button "Summary" at bounding box center [263, 258] width 134 height 36
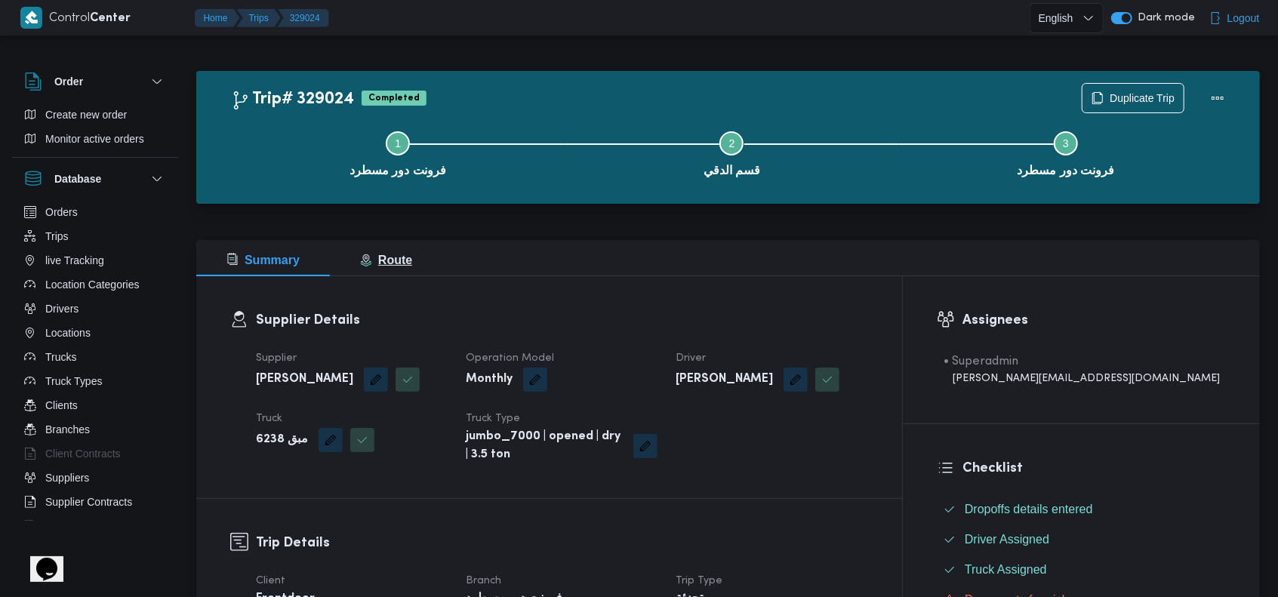
click at [407, 261] on span "Route" at bounding box center [386, 260] width 52 height 13
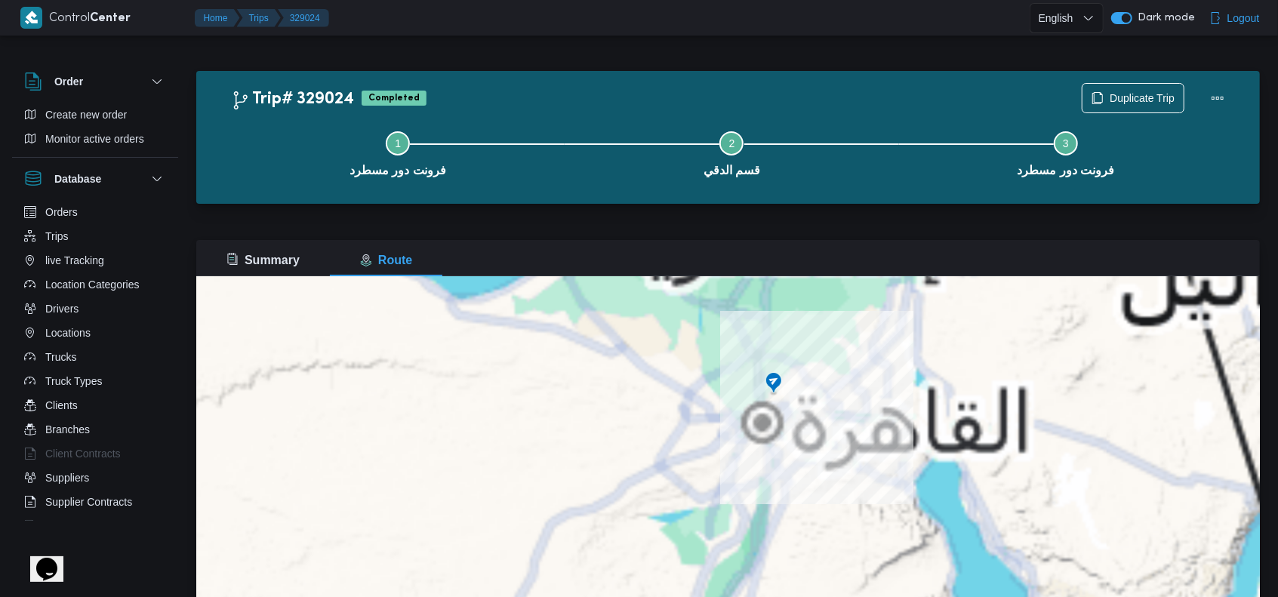
drag, startPoint x: 833, startPoint y: 425, endPoint x: 800, endPoint y: 489, distance: 72.3
click at [800, 489] on div "للتنقّل، يُرجى الضغط على مفاتيح الأسهم." at bounding box center [728, 464] width 1064 height 377
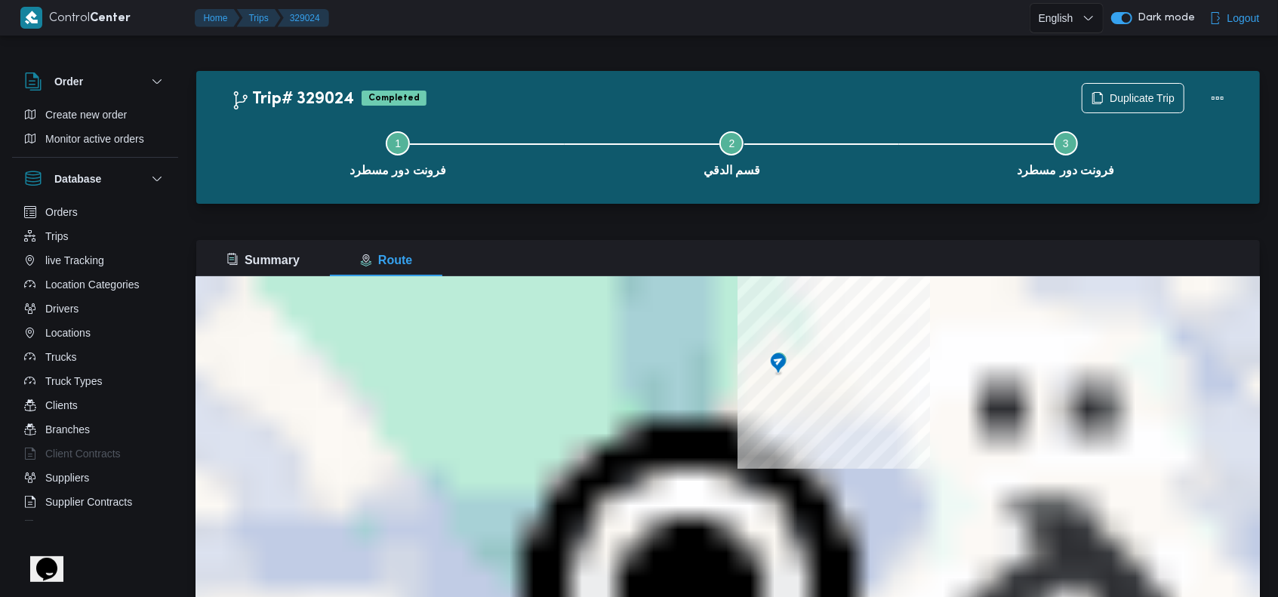
drag, startPoint x: 800, startPoint y: 471, endPoint x: 773, endPoint y: 518, distance: 54.1
click at [773, 518] on div "للتنقّل، يُرجى الضغط على مفاتيح الأسهم." at bounding box center [728, 464] width 1064 height 377
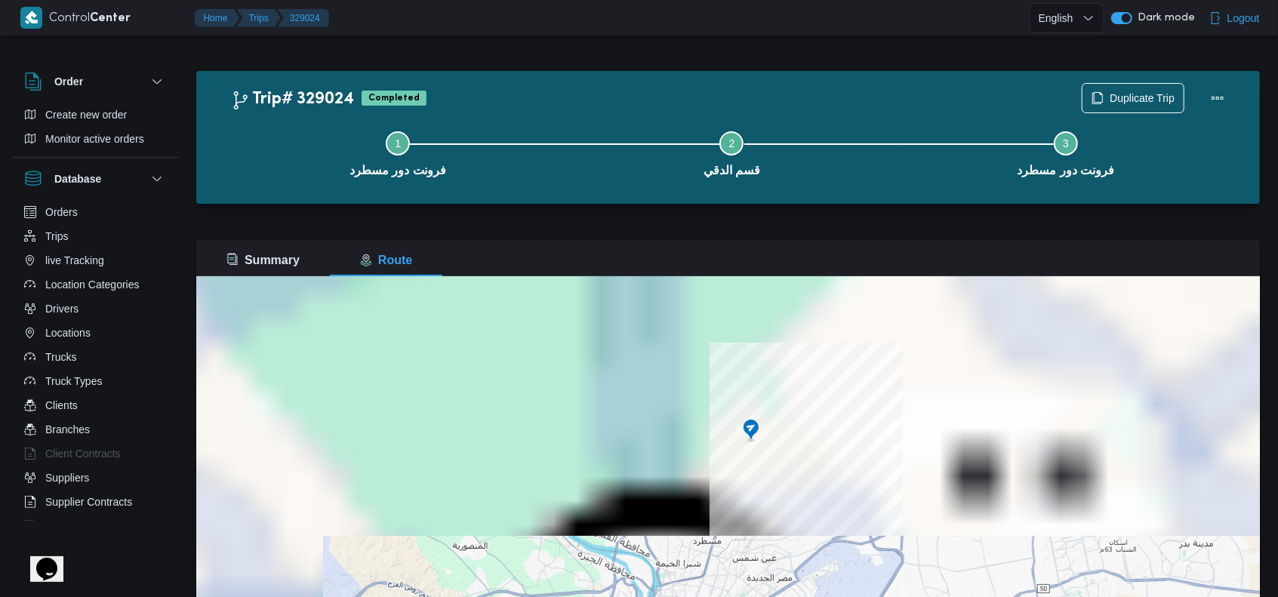
drag, startPoint x: 782, startPoint y: 438, endPoint x: 766, endPoint y: 481, distance: 45.9
click at [766, 481] on div "للتنقّل، يُرجى الضغط على مفاتيح الأسهم." at bounding box center [728, 464] width 1064 height 377
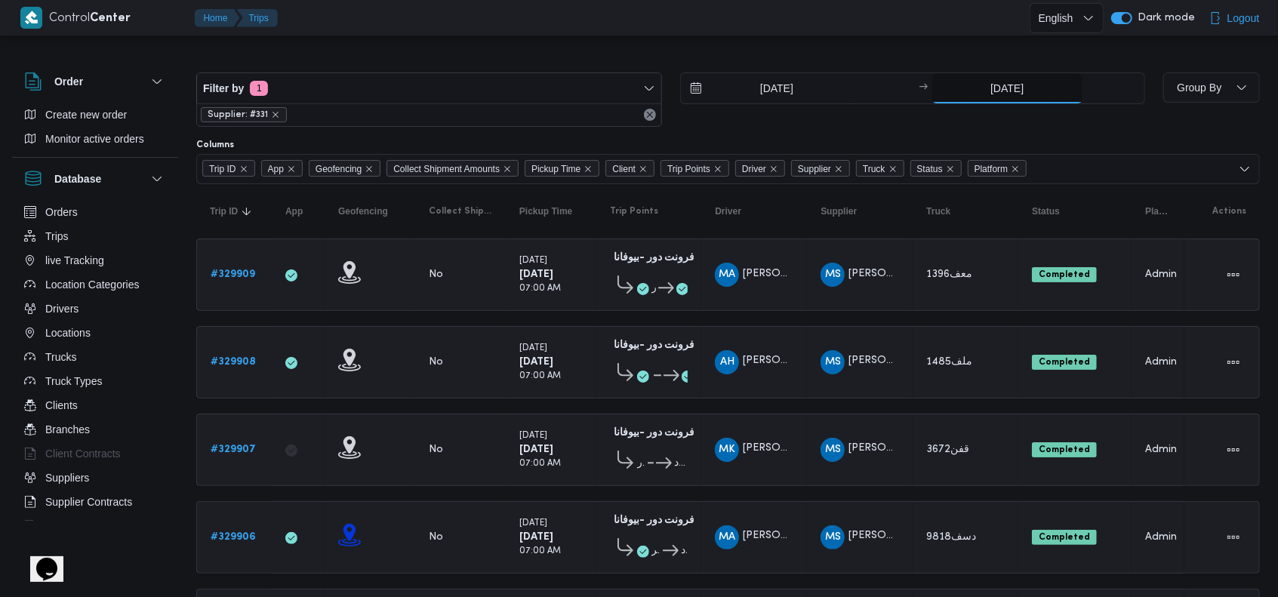
click at [991, 91] on input "[DATE]" at bounding box center [1007, 88] width 150 height 30
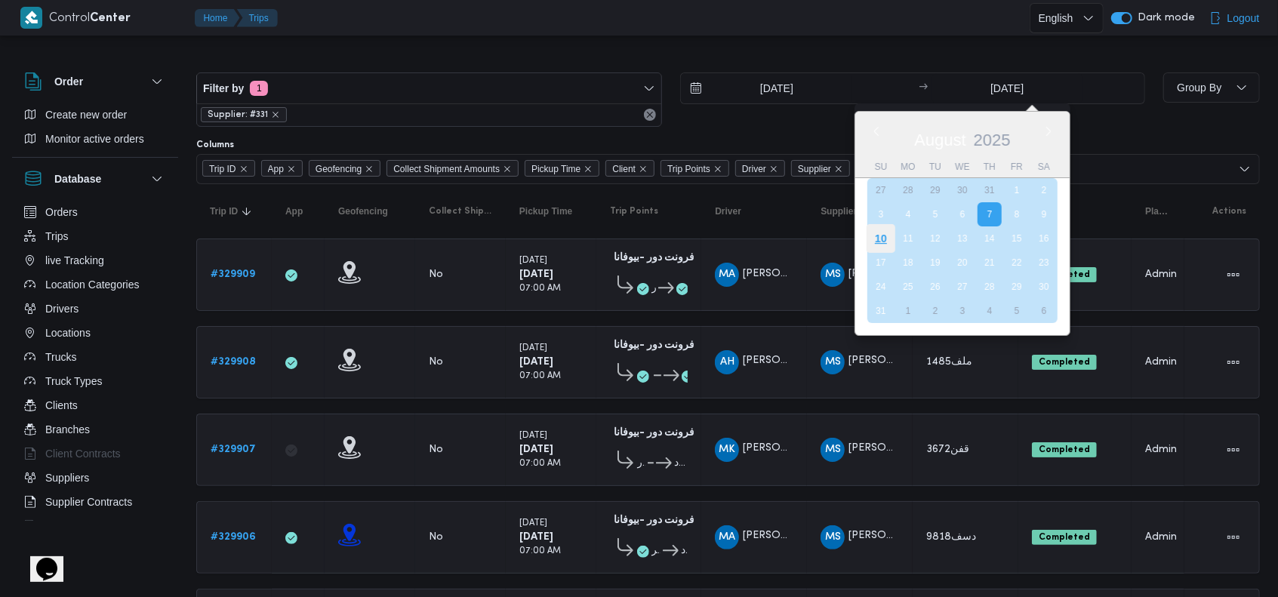
click at [889, 232] on div "10" at bounding box center [881, 238] width 29 height 29
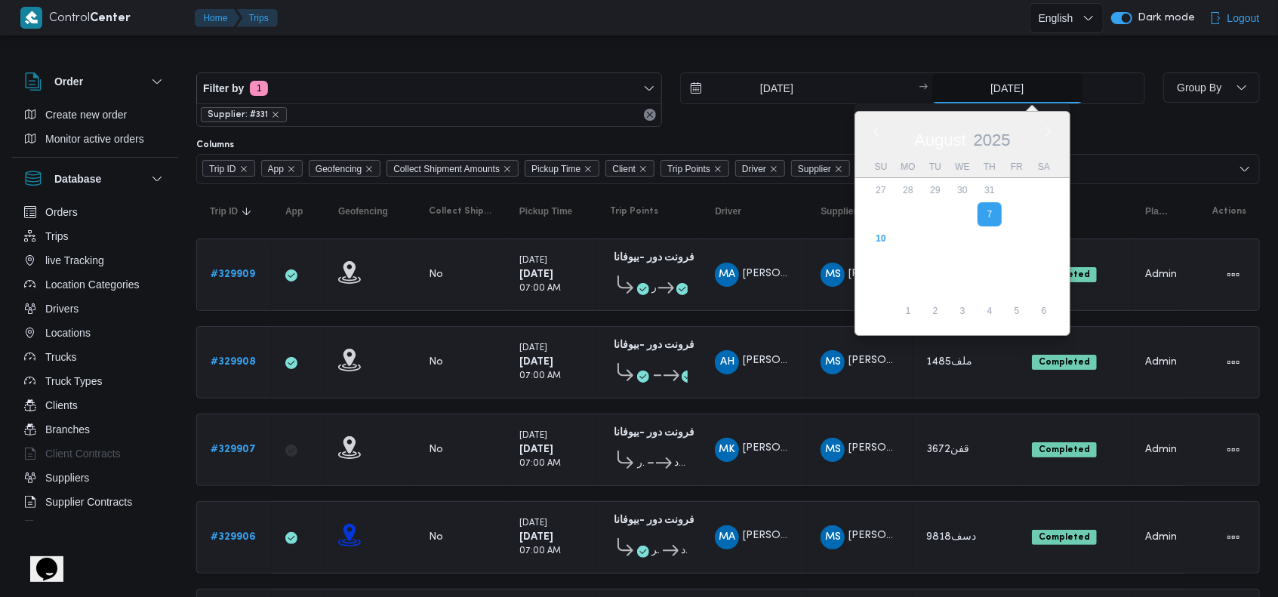
type input "[DATE]"
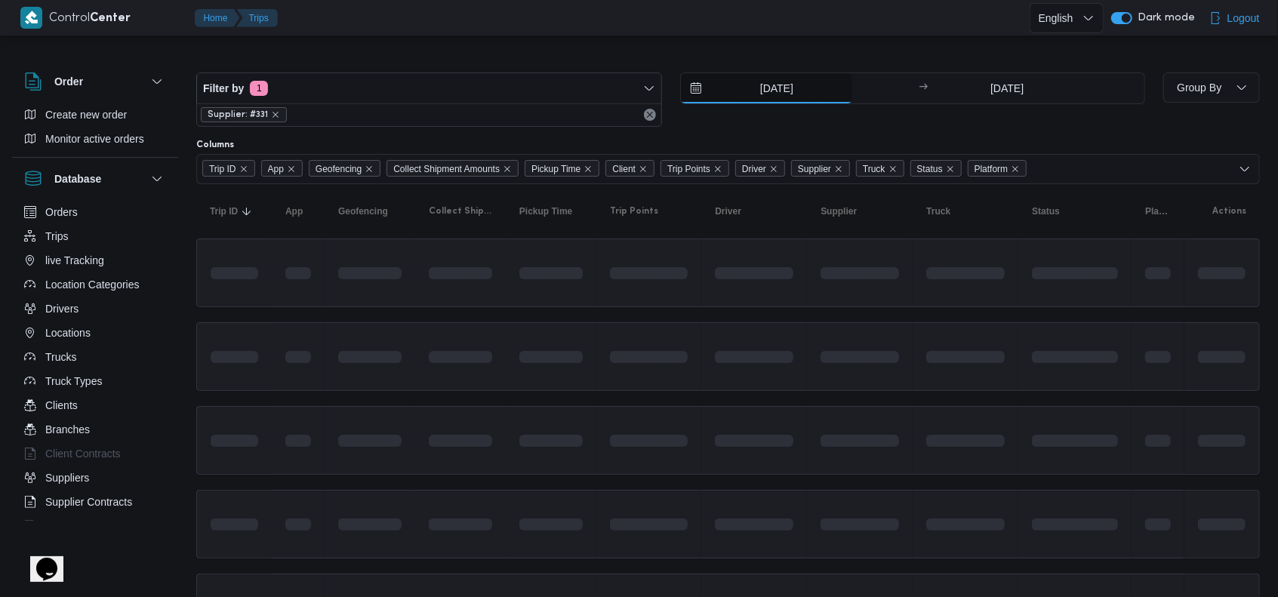
click at [752, 94] on input "[DATE]" at bounding box center [766, 88] width 171 height 30
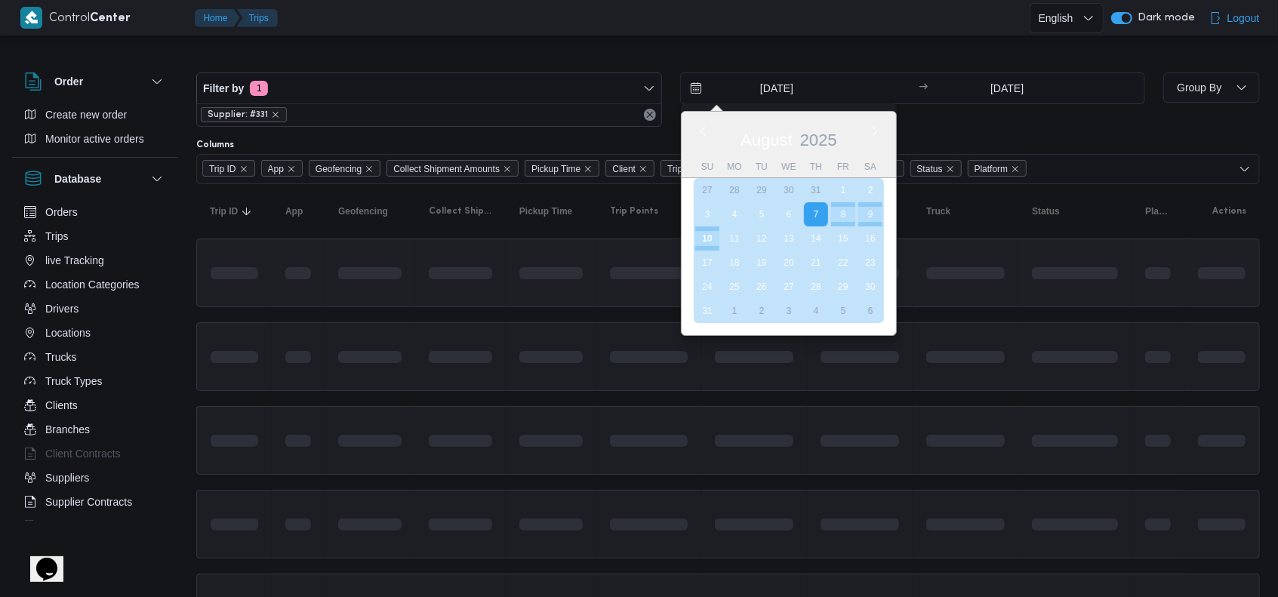
click at [715, 232] on div "10" at bounding box center [707, 238] width 24 height 24
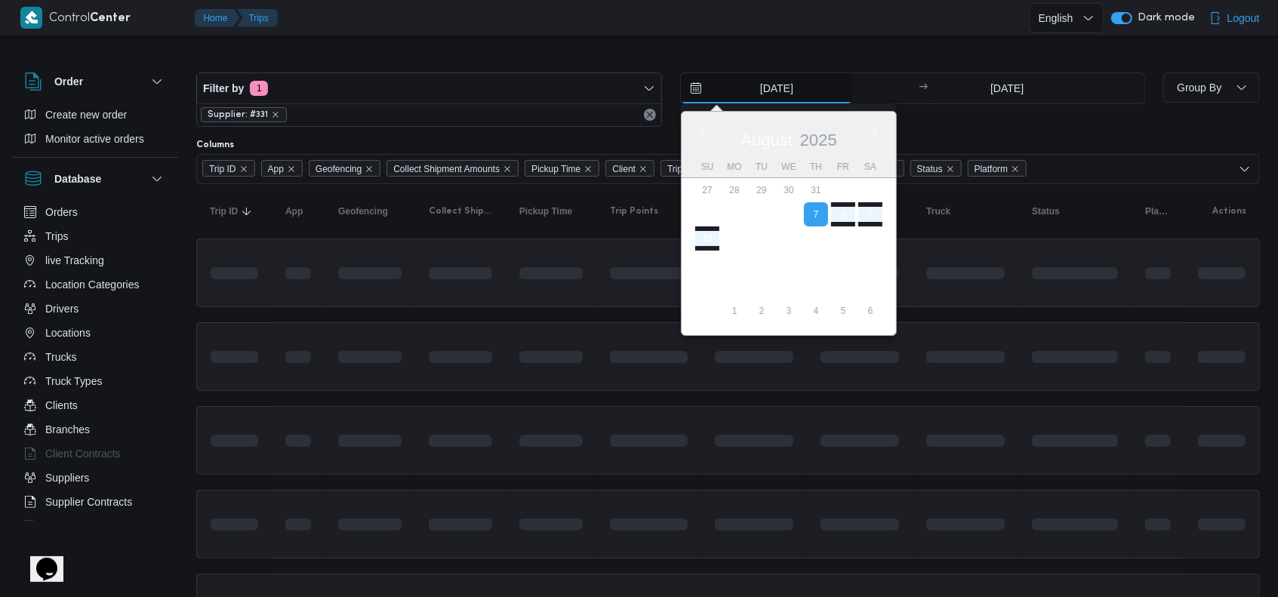
type input "[DATE]"
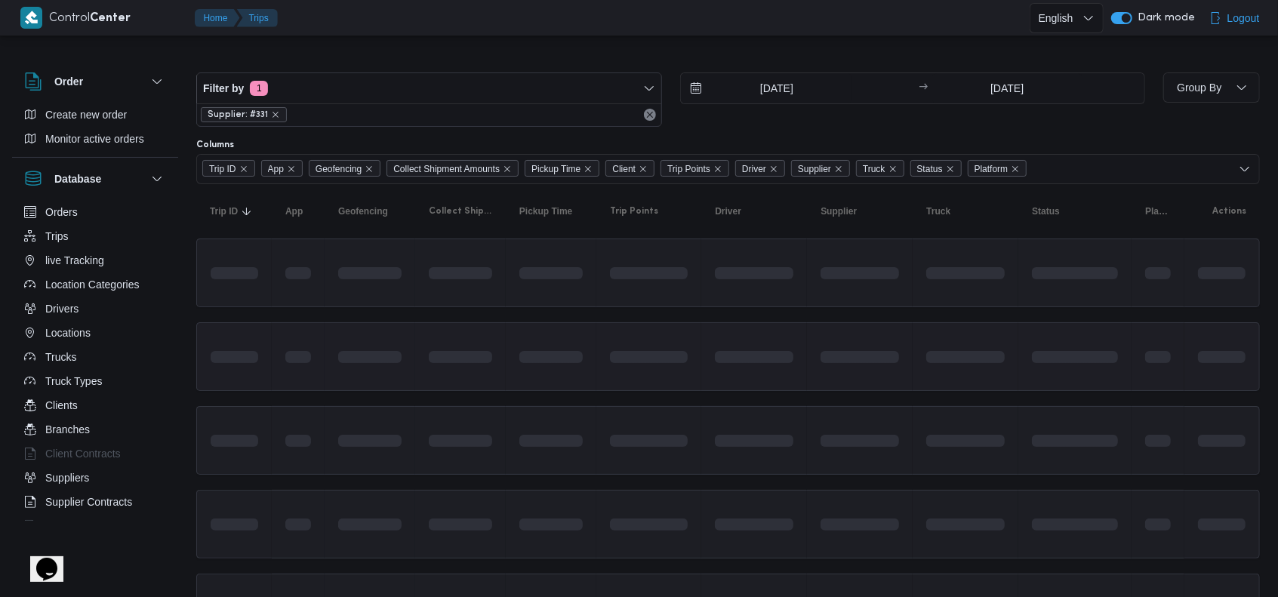
click at [927, 380] on td at bounding box center [966, 356] width 106 height 69
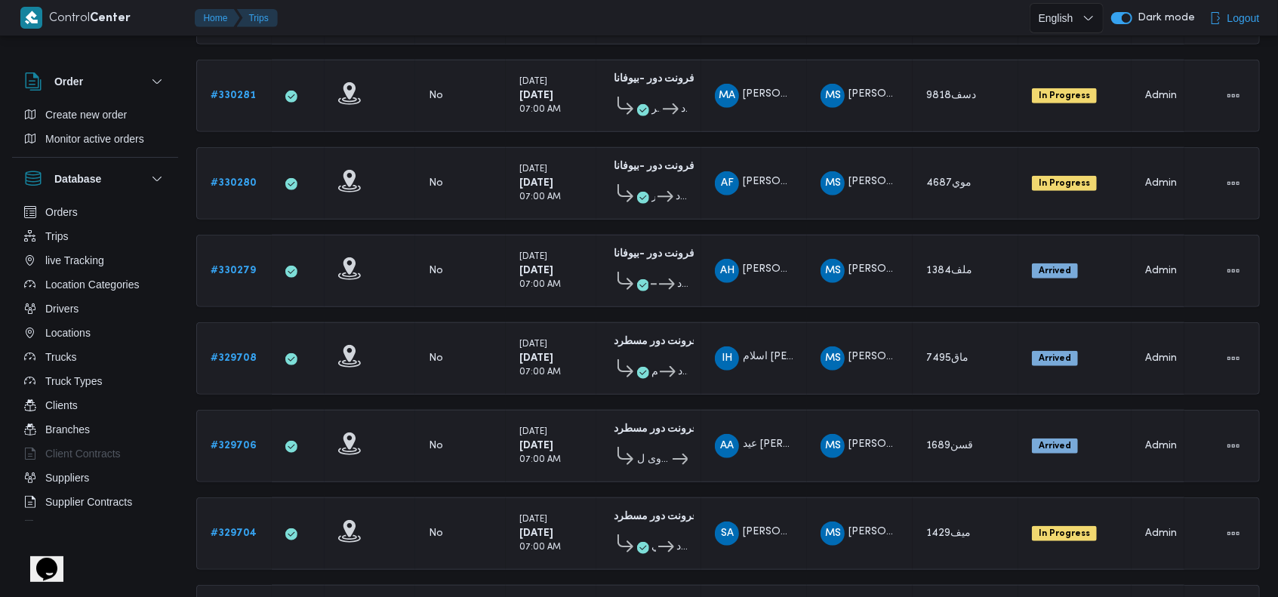
scroll to position [1132, 0]
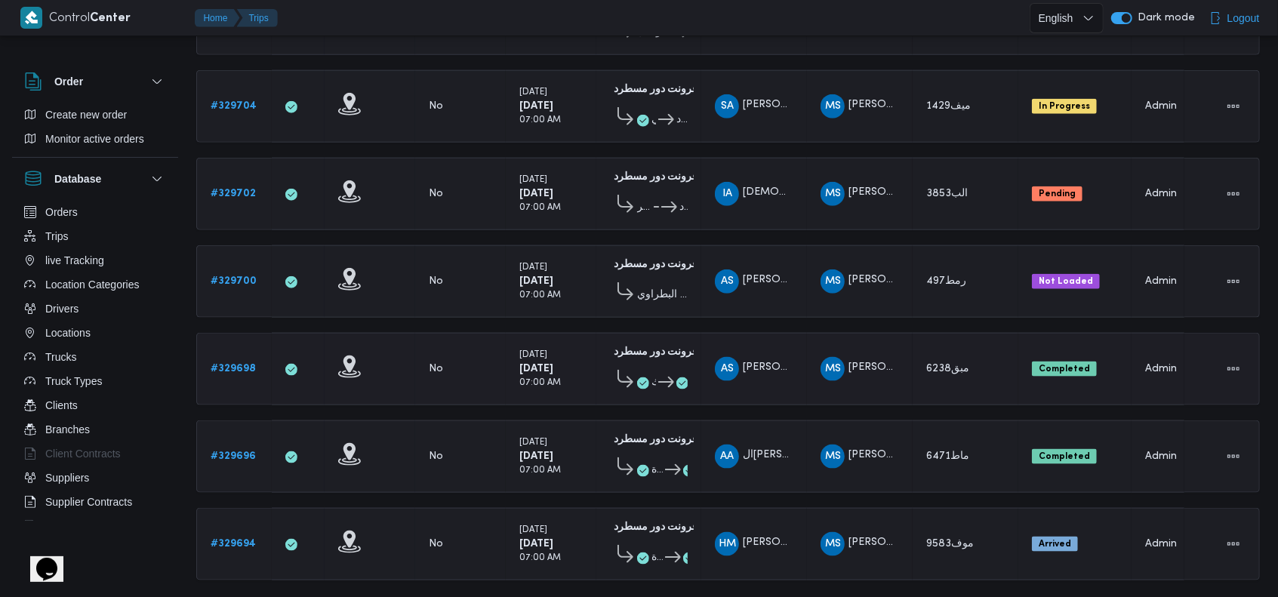
click at [239, 364] on b "# 329698" at bounding box center [233, 369] width 45 height 10
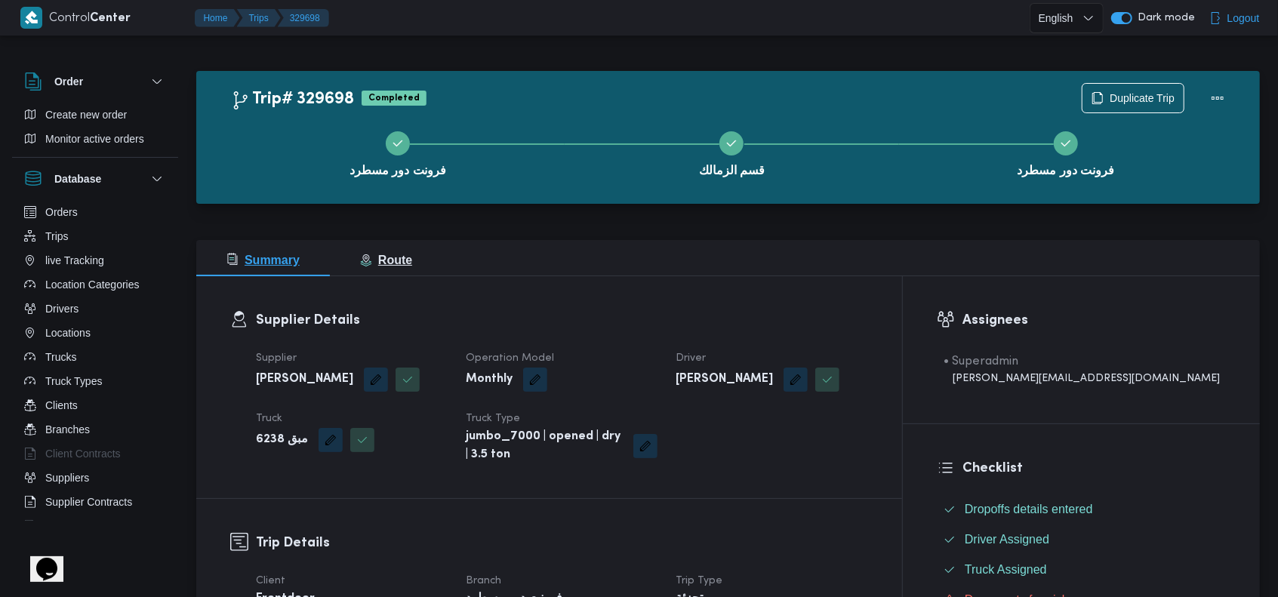
click at [406, 255] on span "Route" at bounding box center [386, 260] width 52 height 13
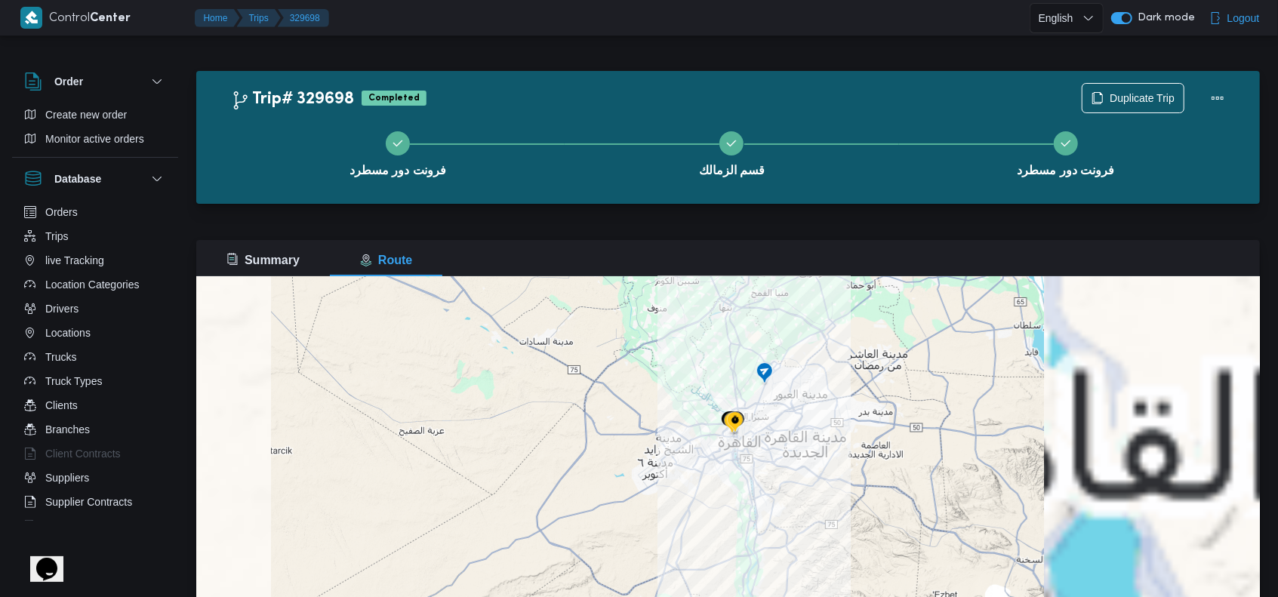
drag, startPoint x: 752, startPoint y: 481, endPoint x: 803, endPoint y: 396, distance: 99.6
click at [803, 396] on div "للتنقّل، يُرجى الضغط على مفاتيح الأسهم." at bounding box center [728, 464] width 1064 height 377
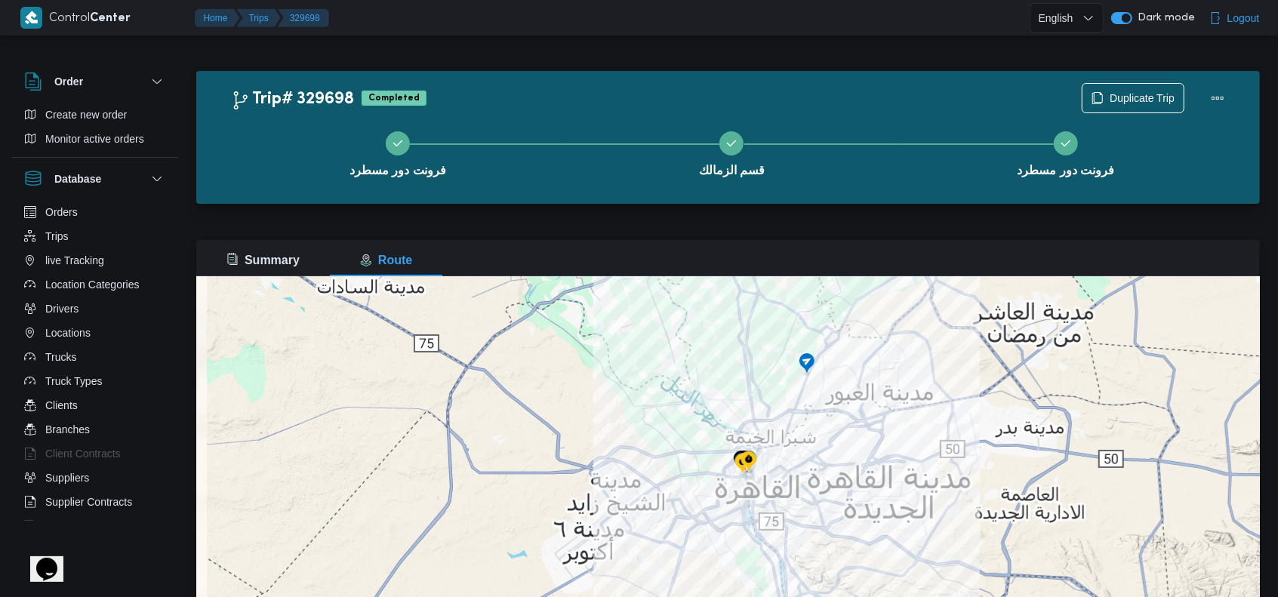
drag, startPoint x: 750, startPoint y: 459, endPoint x: 799, endPoint y: 480, distance: 52.7
click at [799, 480] on div "للتنقّل، يُرجى الضغط على مفاتيح الأسهم." at bounding box center [728, 464] width 1064 height 377
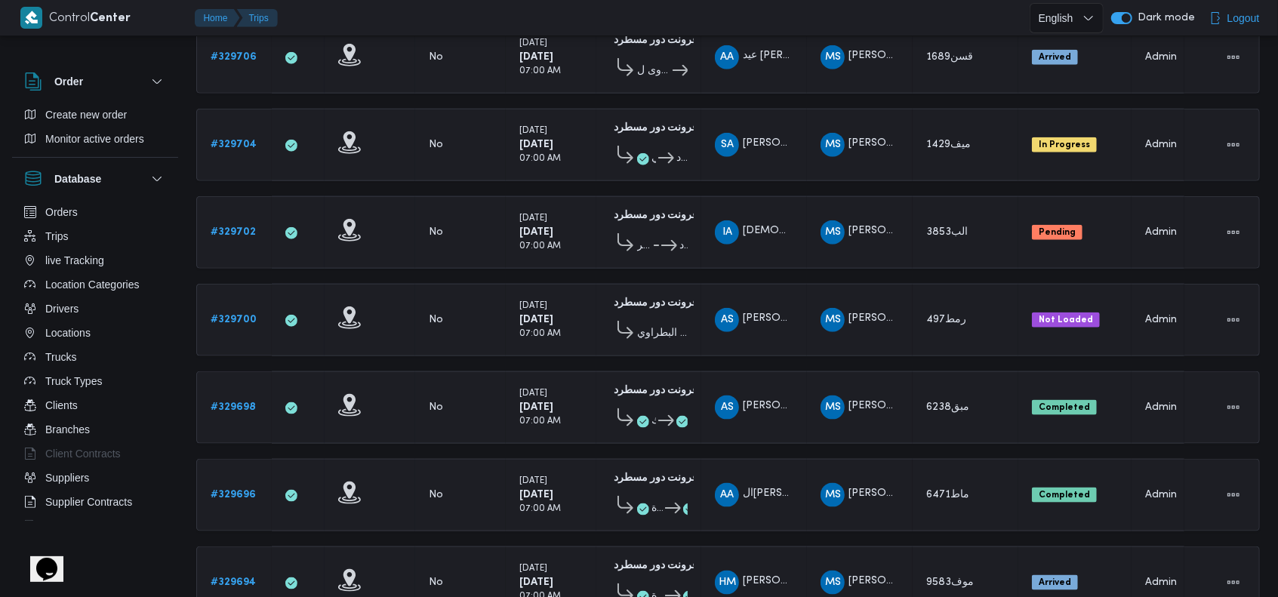
scroll to position [1114, 0]
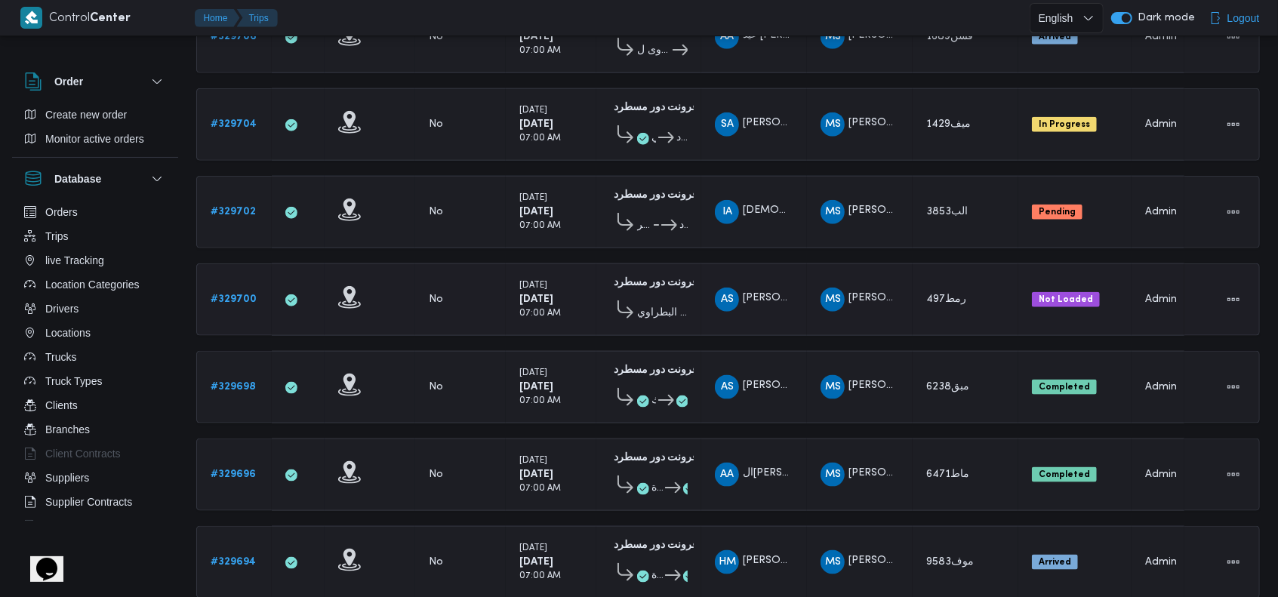
click at [249, 294] on b "# 329700" at bounding box center [234, 299] width 46 height 10
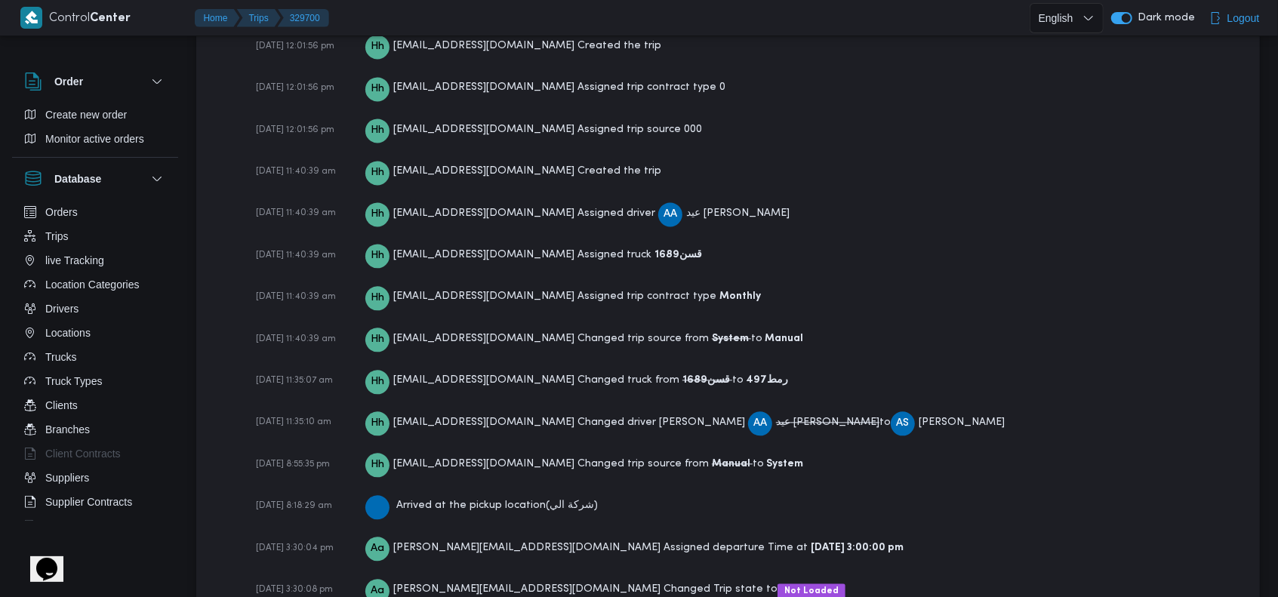
scroll to position [2195, 0]
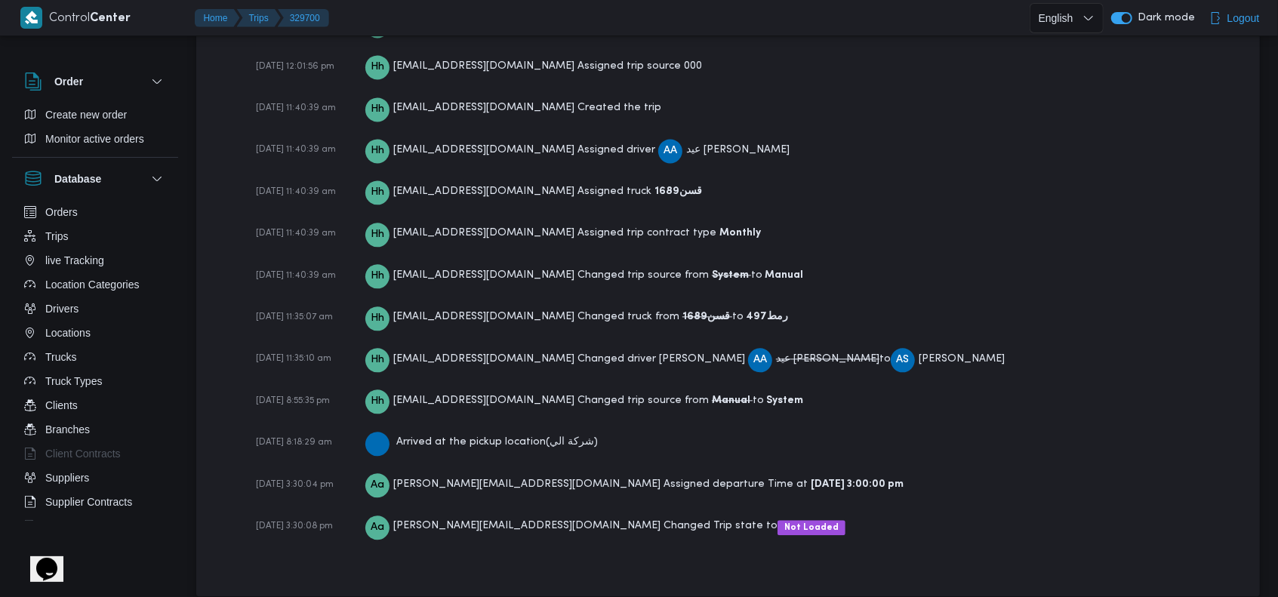
drag, startPoint x: 854, startPoint y: 336, endPoint x: 926, endPoint y: 352, distance: 73.5
click at [926, 352] on div "[DATE] 12:01:56 pm Hh [EMAIL_ADDRESS][DOMAIN_NAME] Created the trip [DATE] 12:0…" at bounding box center [741, 261] width 970 height 601
click at [935, 387] on div "[DATE] 8:55:35 pm Hh [EMAIL_ADDRESS][DOMAIN_NAME] Changed trip source from Manu…" at bounding box center [741, 400] width 970 height 26
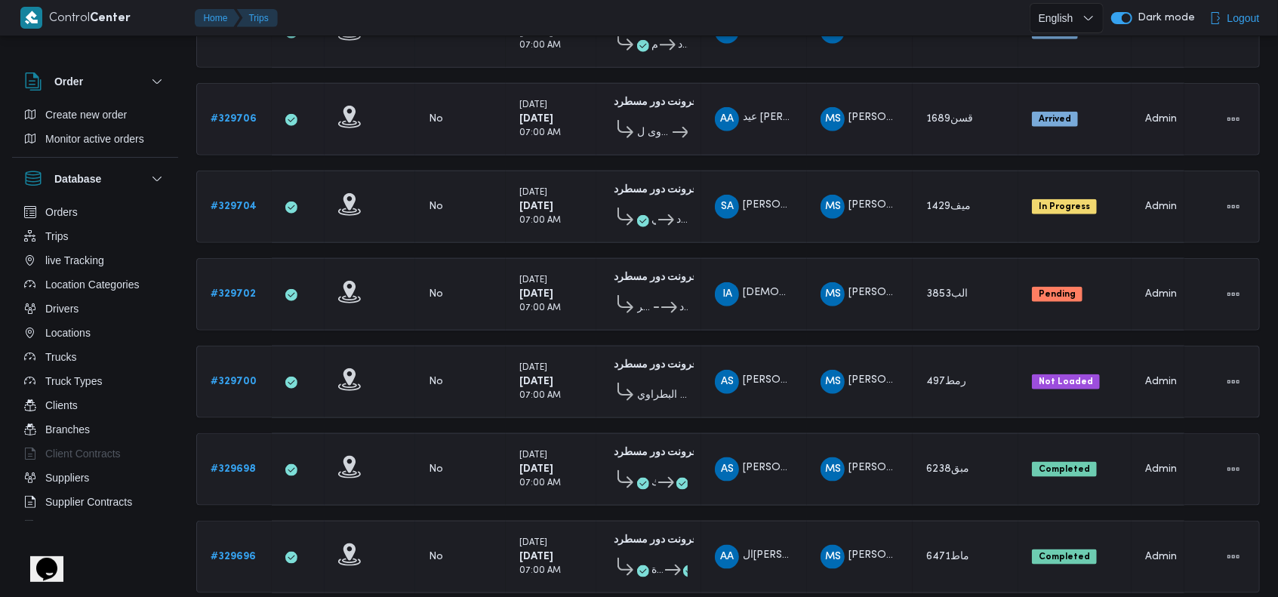
scroll to position [930, 0]
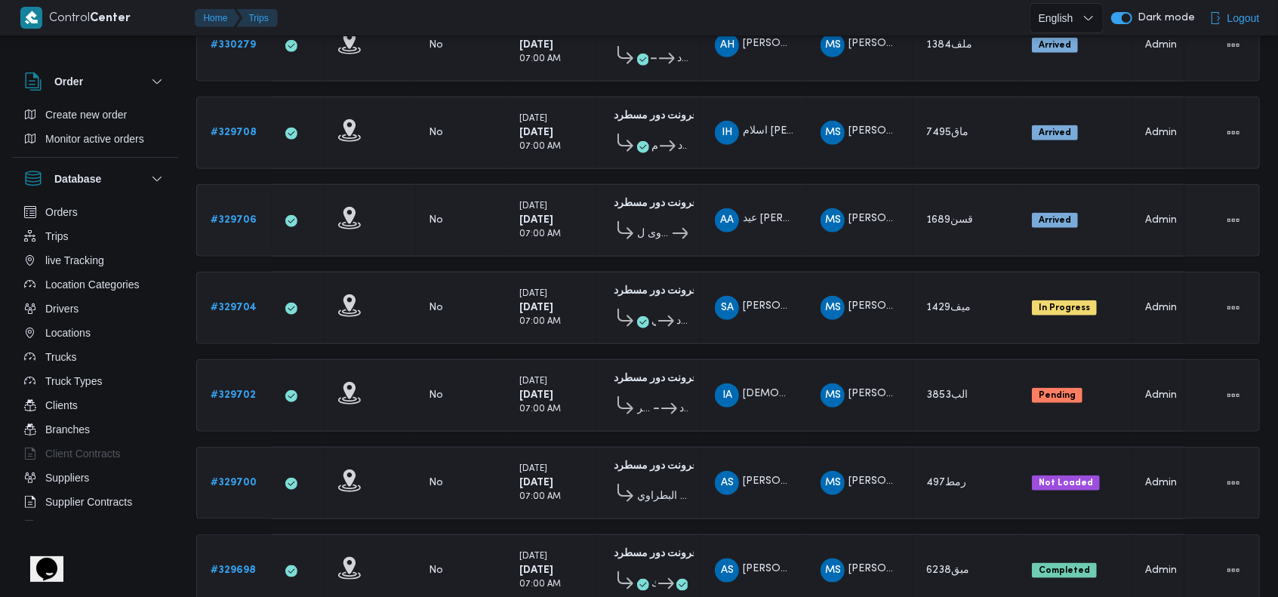
click at [237, 215] on b "# 329706" at bounding box center [234, 220] width 46 height 10
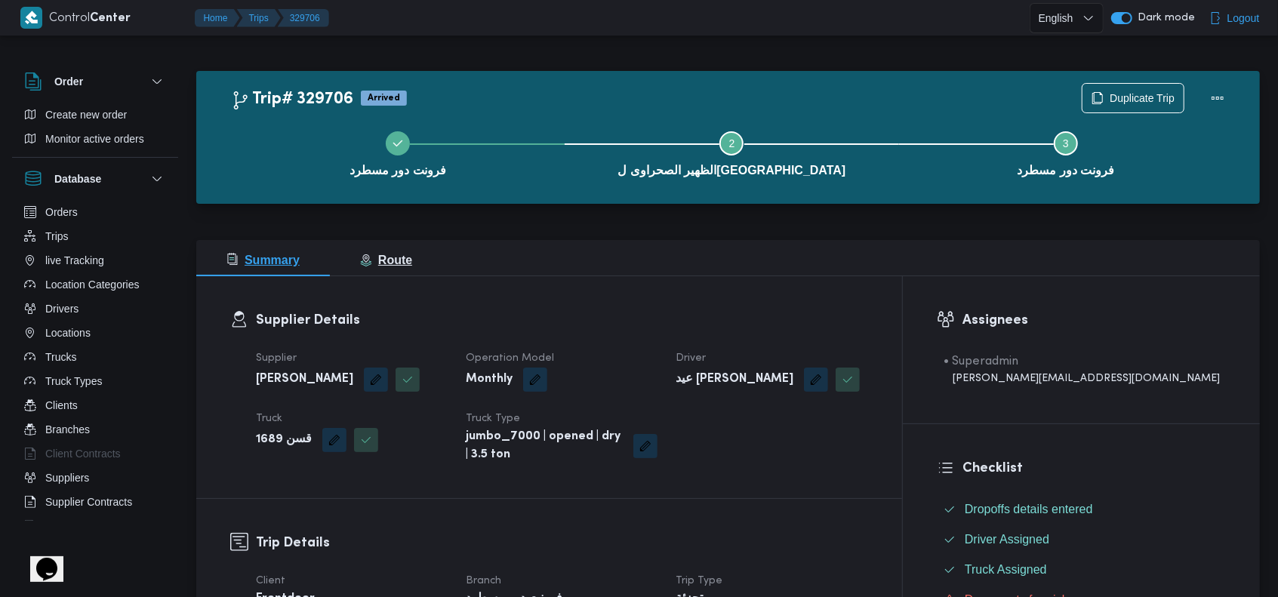
click at [412, 263] on button "Route" at bounding box center [386, 258] width 112 height 36
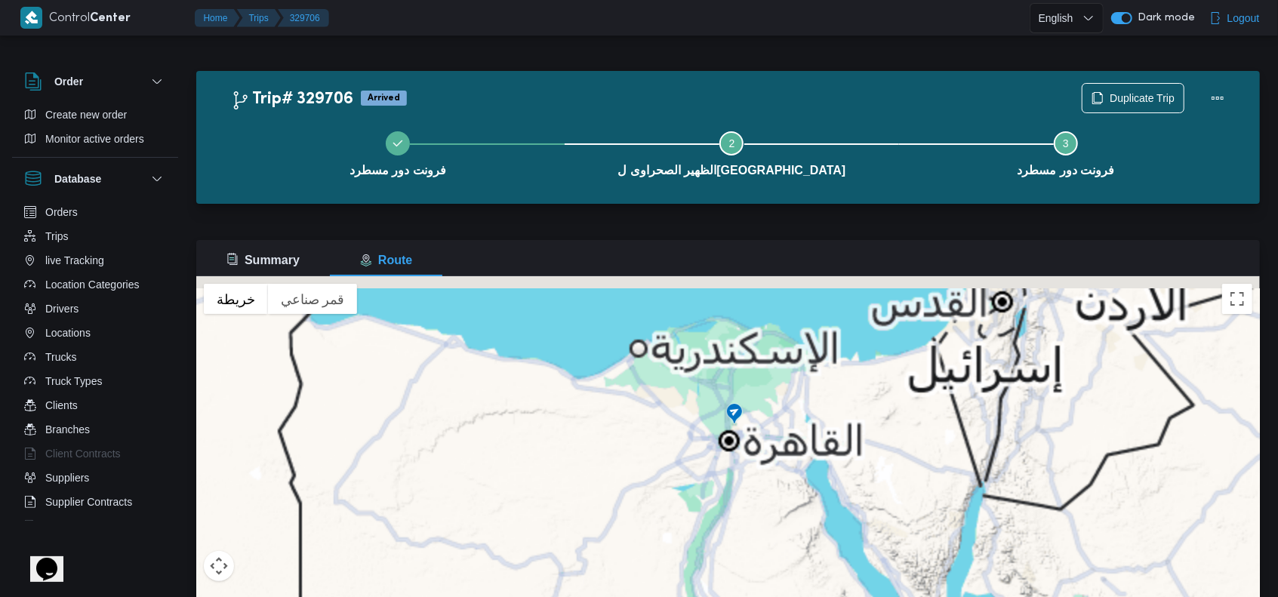
drag, startPoint x: 704, startPoint y: 365, endPoint x: 763, endPoint y: 451, distance: 104.1
click at [763, 451] on div "للتنقّل، يُرجى الضغط على مفاتيح الأسهم." at bounding box center [728, 464] width 1064 height 377
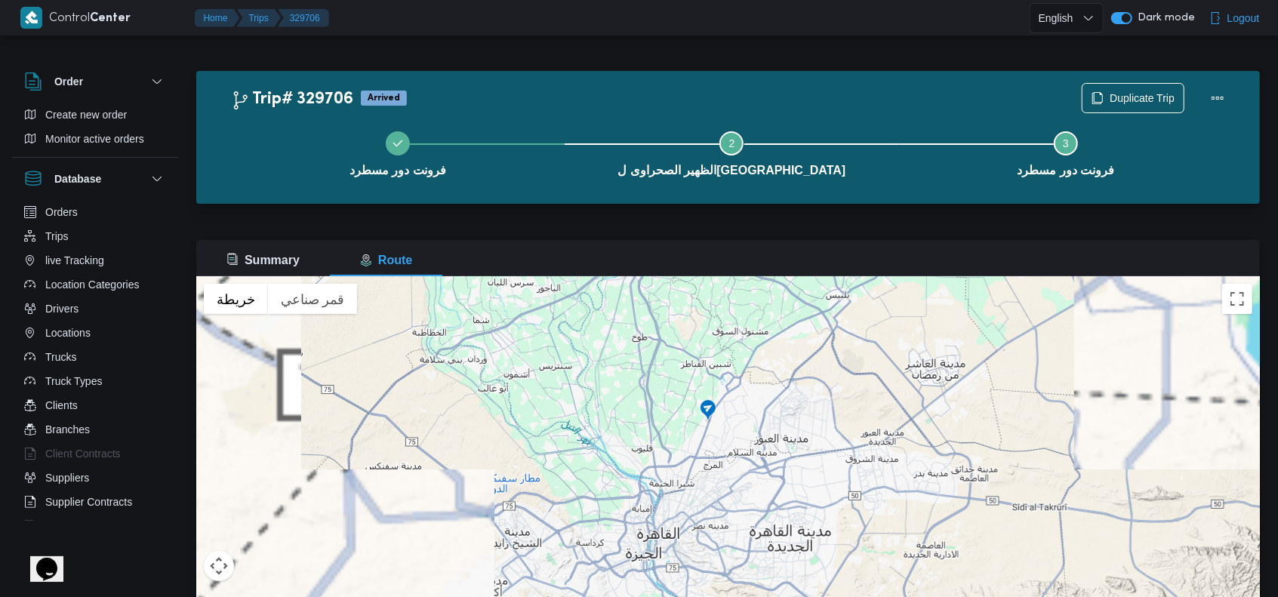
drag, startPoint x: 707, startPoint y: 407, endPoint x: 781, endPoint y: 462, distance: 92.3
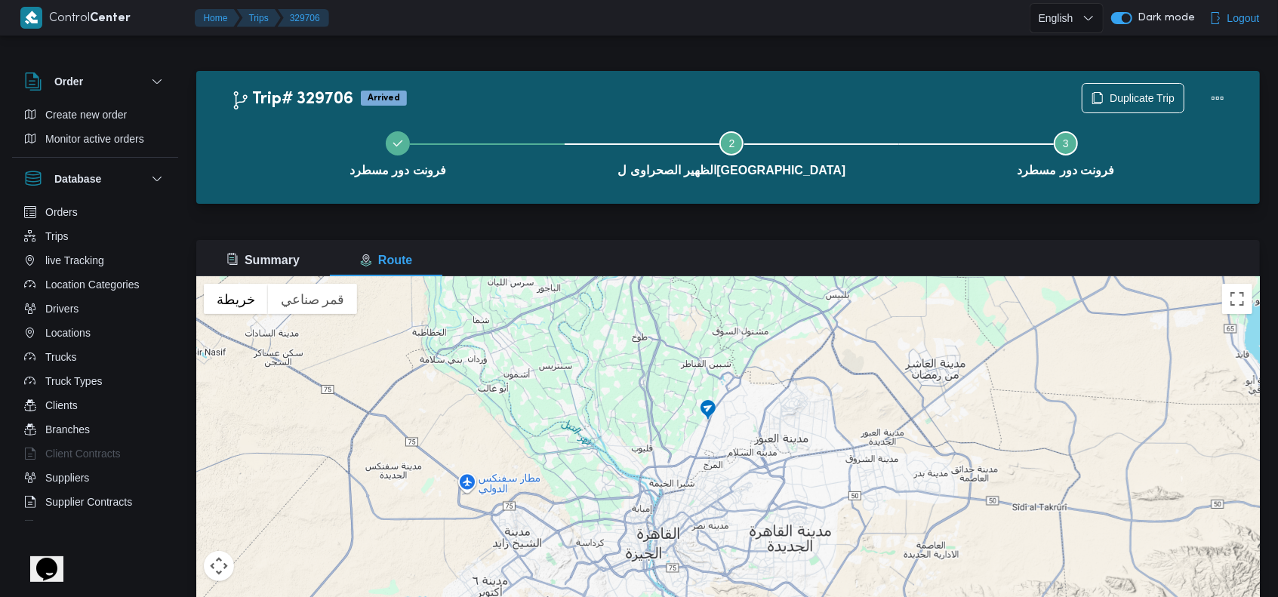
click at [778, 462] on div "للتنقّل، يُرجى الضغط على مفاتيح الأسهم." at bounding box center [728, 464] width 1064 height 377
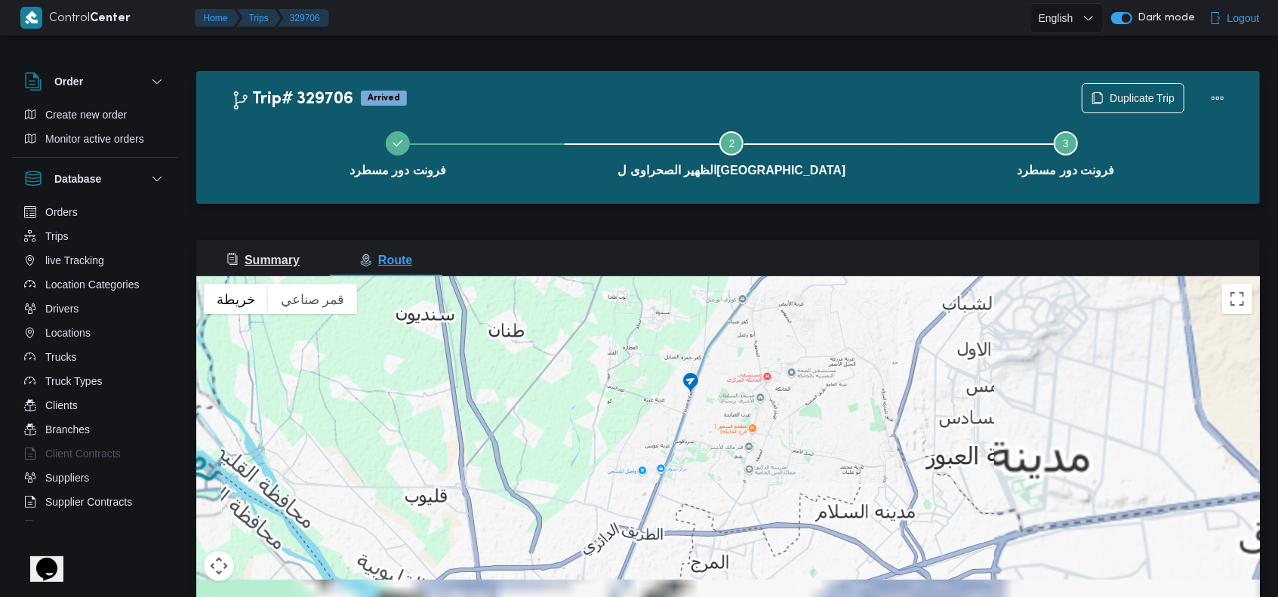
click at [276, 259] on span "Summary" at bounding box center [262, 260] width 73 height 13
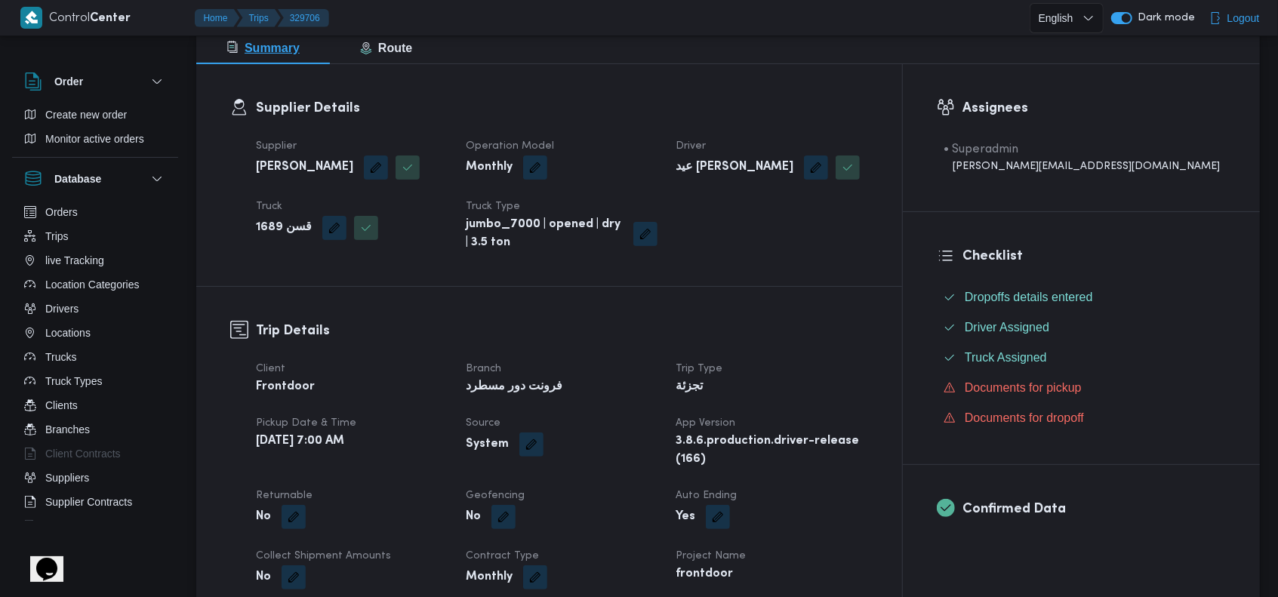
scroll to position [302, 0]
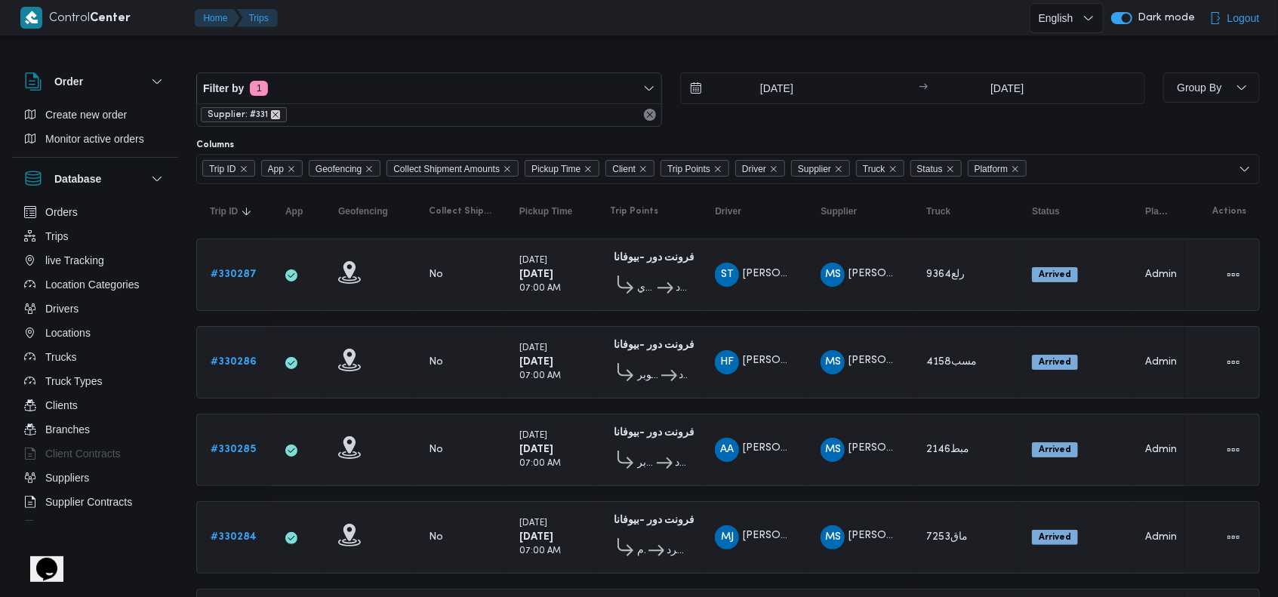
click at [275, 111] on icon "remove selected entity" at bounding box center [275, 114] width 9 height 9
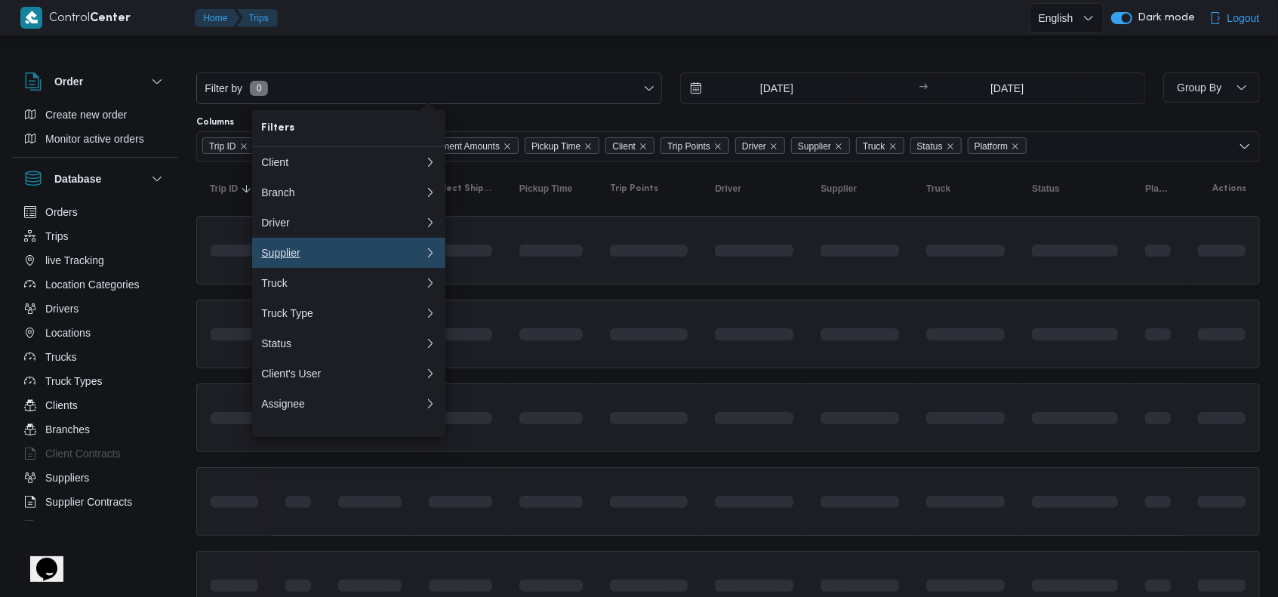
click at [314, 268] on button "Supplier 0" at bounding box center [348, 253] width 193 height 30
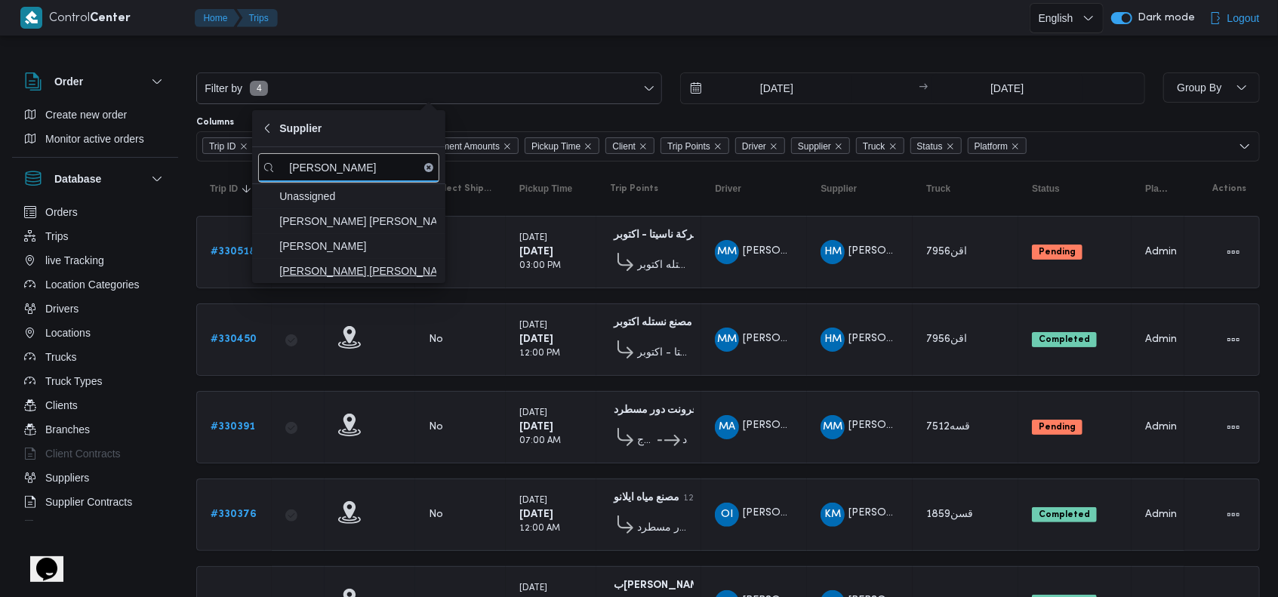
type input "[PERSON_NAME]"
click at [384, 270] on span "[PERSON_NAME] [PERSON_NAME] [PERSON_NAME]" at bounding box center [357, 271] width 157 height 18
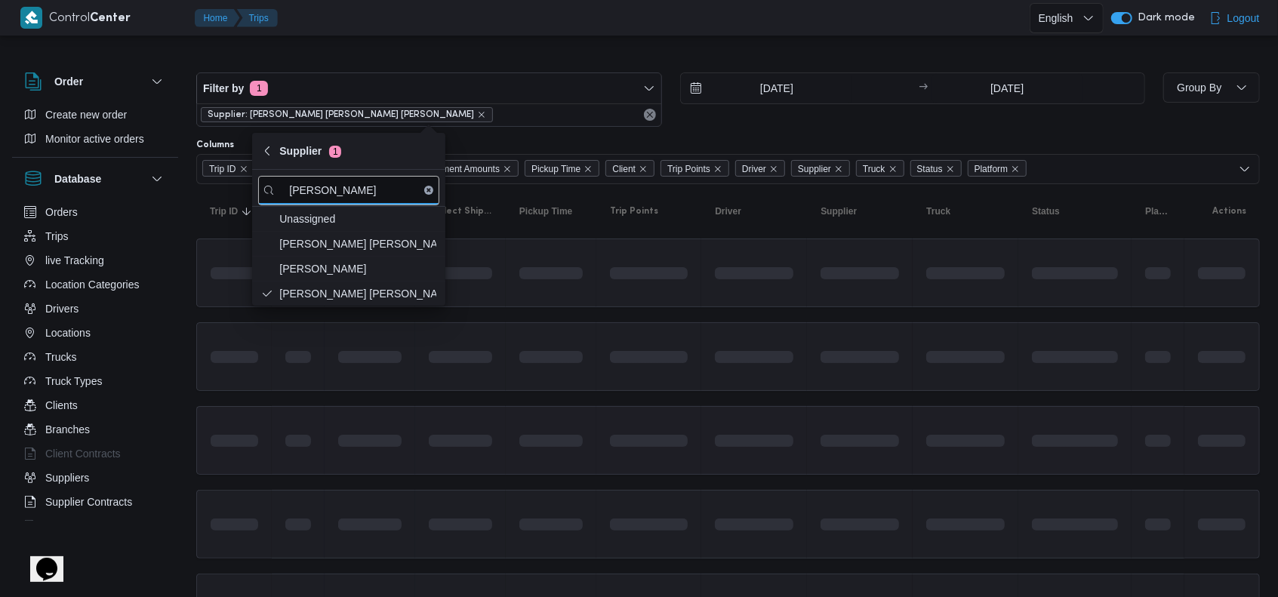
click at [795, 406] on td at bounding box center [754, 440] width 106 height 69
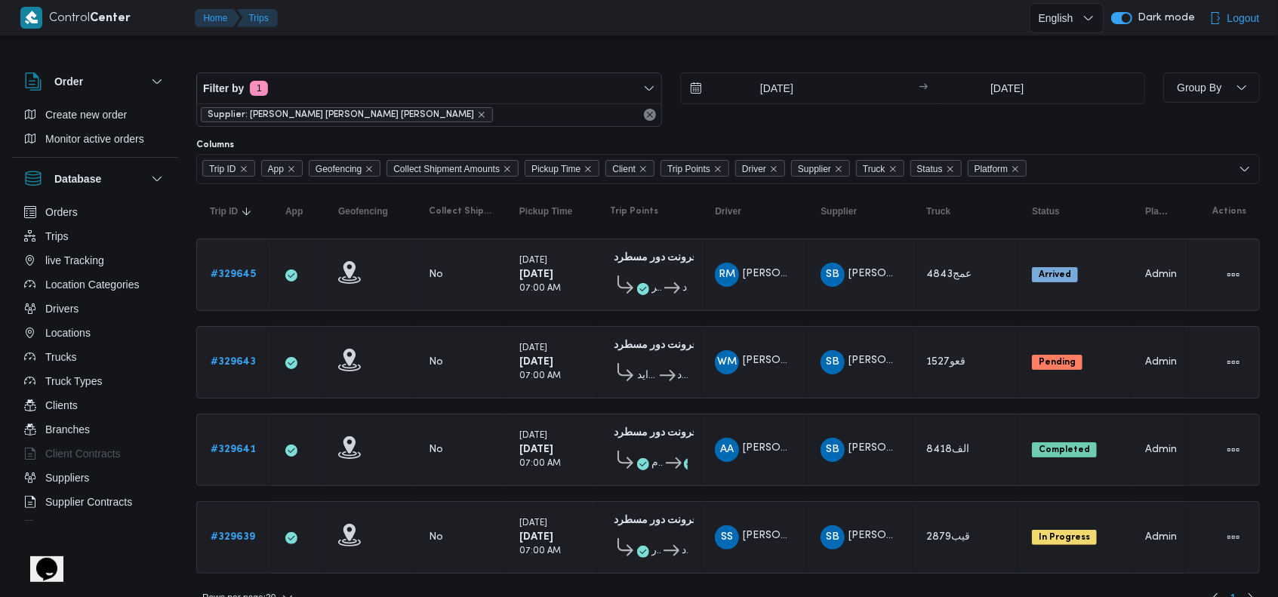
click at [249, 270] on b "# 329645" at bounding box center [233, 275] width 45 height 10
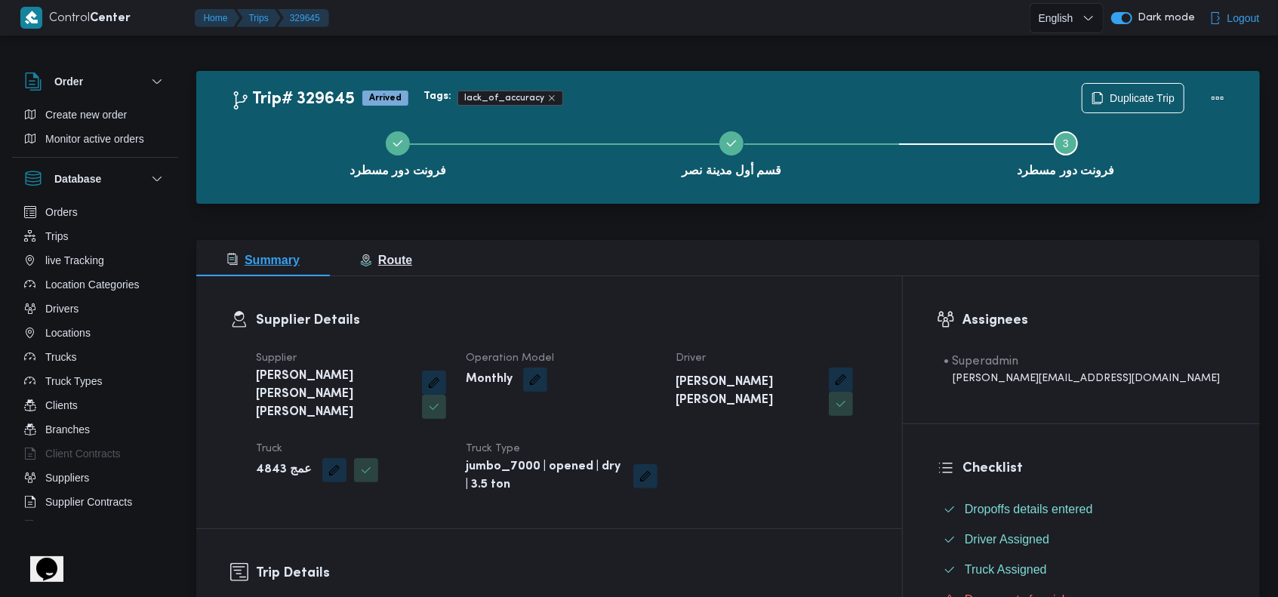
click at [415, 257] on button "Route" at bounding box center [386, 258] width 112 height 36
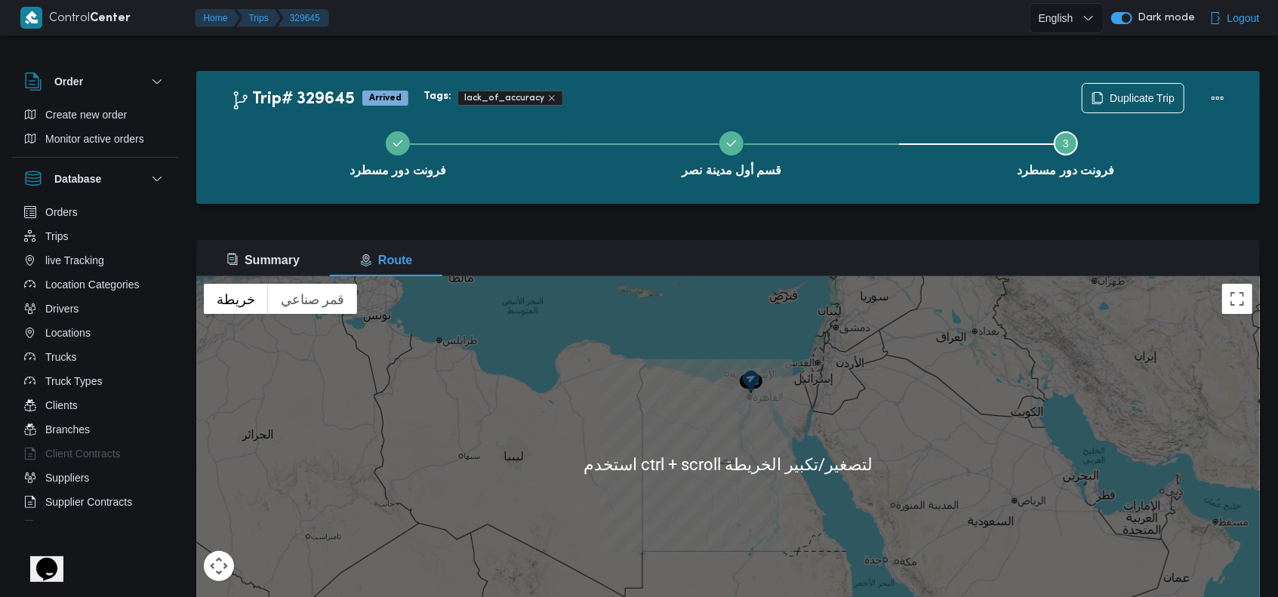
click at [781, 413] on div "للتنقّل، يُرجى الضغط على مفاتيح الأسهم." at bounding box center [728, 464] width 1064 height 377
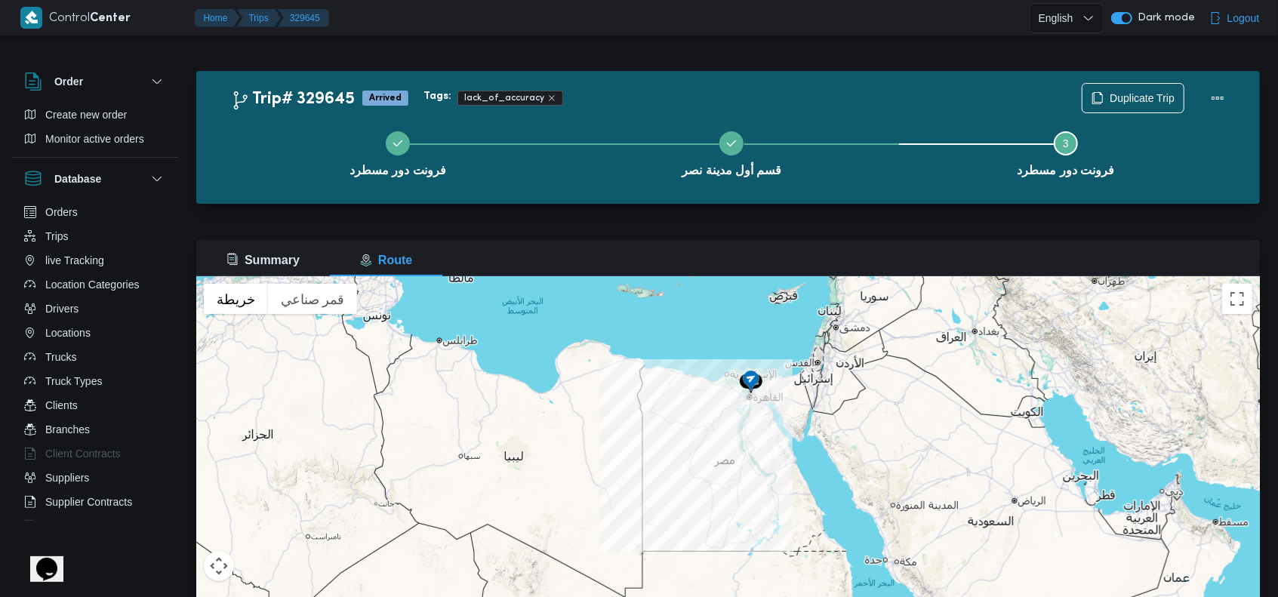
click at [776, 498] on div "للتنقّل، يُرجى الضغط على مفاتيح الأسهم." at bounding box center [728, 464] width 1064 height 377
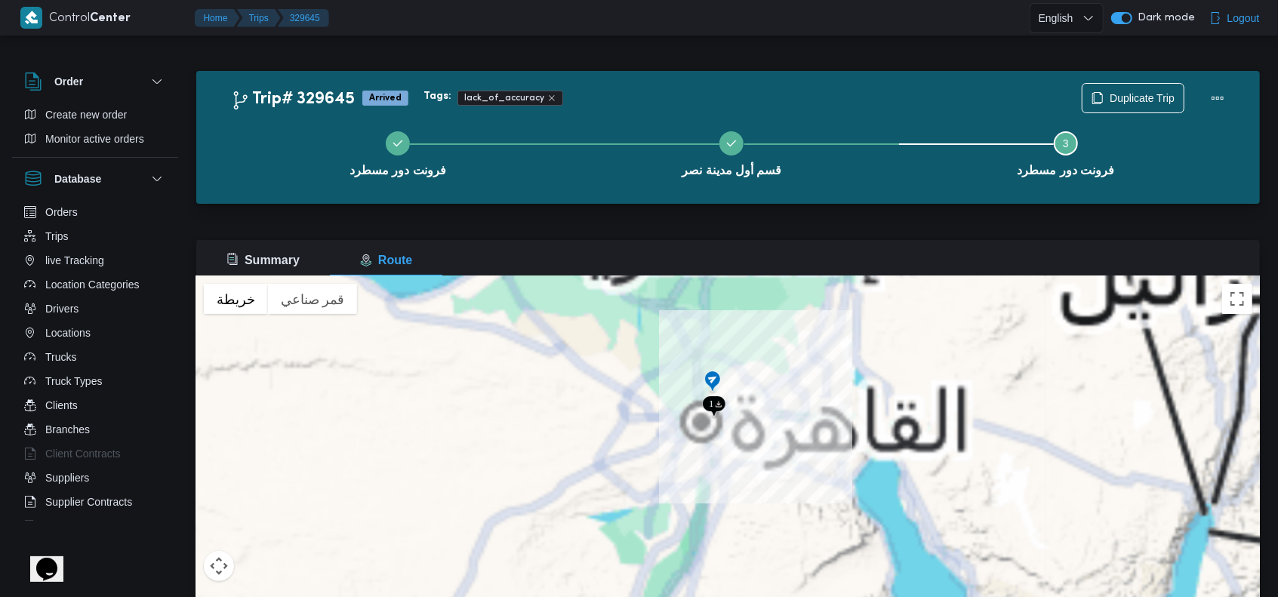
drag, startPoint x: 717, startPoint y: 458, endPoint x: 787, endPoint y: 359, distance: 120.8
click at [787, 359] on div "للتنقّل، يُرجى الضغط على مفاتيح الأسهم." at bounding box center [728, 464] width 1064 height 377
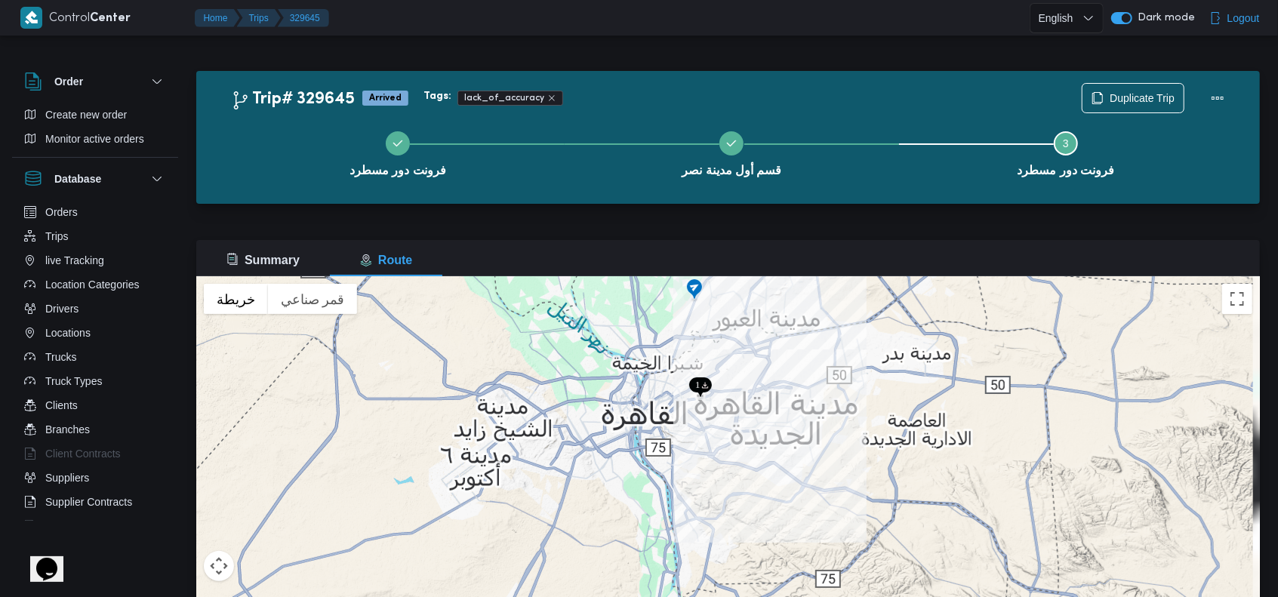
drag, startPoint x: 729, startPoint y: 417, endPoint x: 732, endPoint y: 488, distance: 71.8
click at [732, 488] on div "للتنقّل، يُرجى الضغط على مفاتيح الأسهم." at bounding box center [728, 464] width 1064 height 377
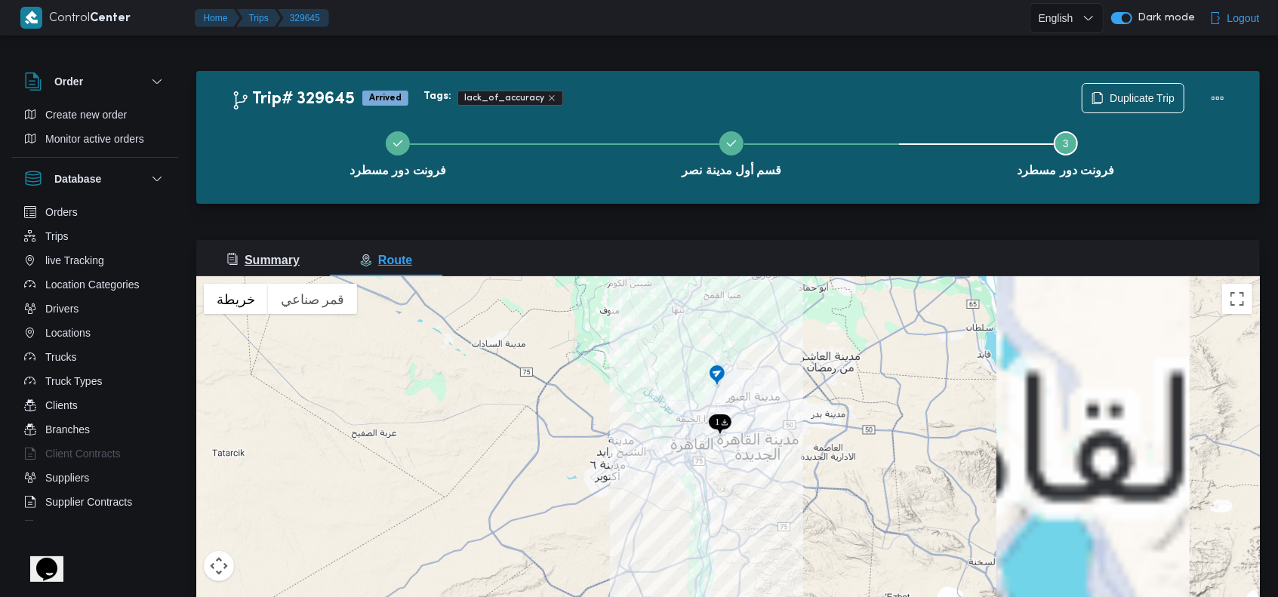
click at [273, 254] on span "Summary" at bounding box center [262, 260] width 73 height 13
